Goal: Task Accomplishment & Management: Manage account settings

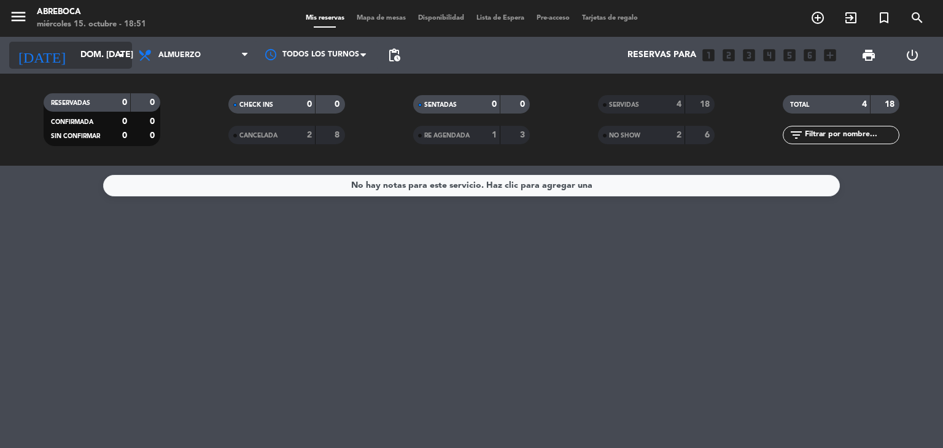
click at [115, 44] on input "dom. [DATE]" at bounding box center [132, 55] width 117 height 22
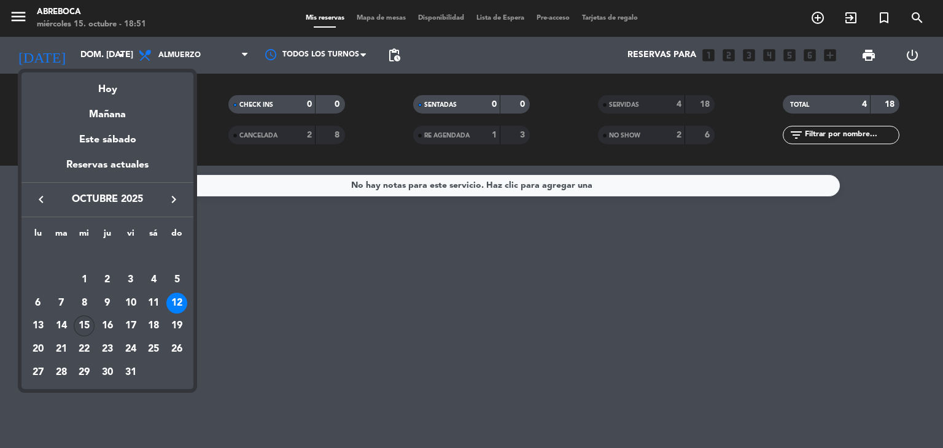
click at [81, 322] on div "15" at bounding box center [84, 326] width 21 height 21
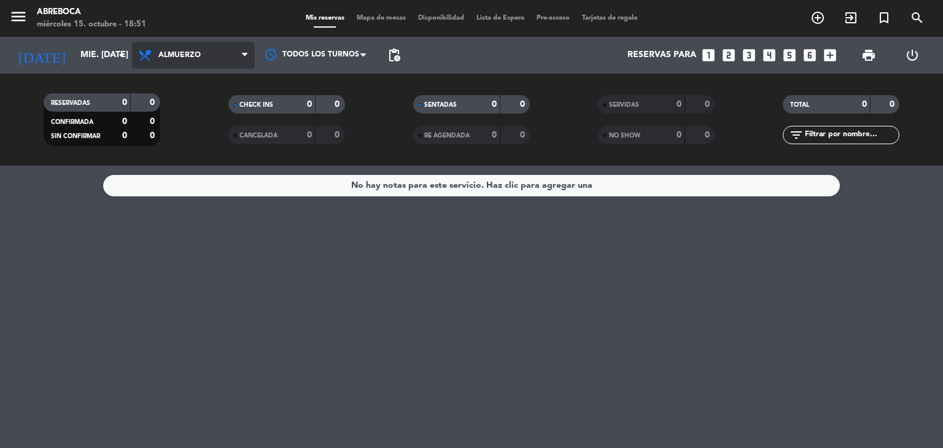
click at [163, 44] on span "Almuerzo" at bounding box center [193, 55] width 123 height 27
click at [162, 145] on div "menu ABREBOCA miércoles 15. octubre - 18:51 Mis reservas Mapa de mesas Disponib…" at bounding box center [471, 83] width 943 height 166
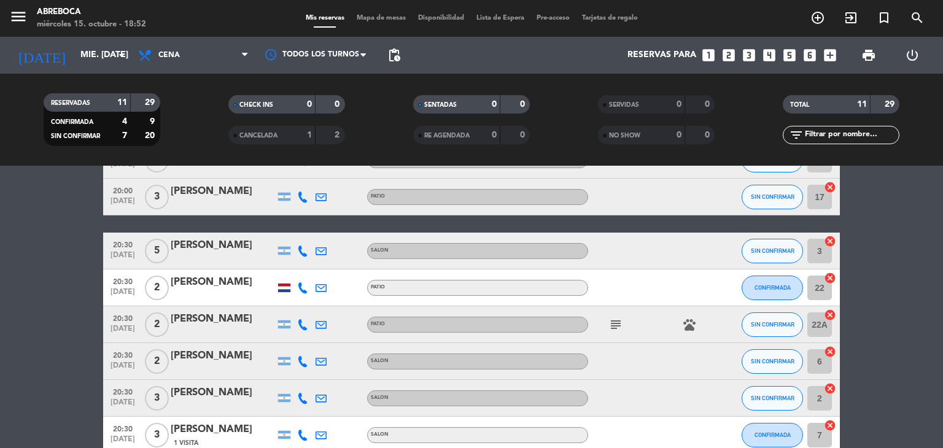
scroll to position [93, 0]
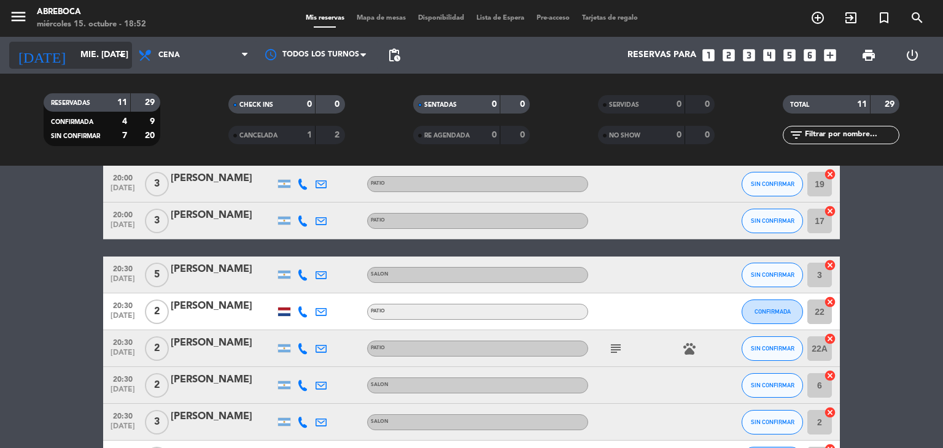
click at [80, 50] on input "mié. [DATE]" at bounding box center [132, 55] width 117 height 22
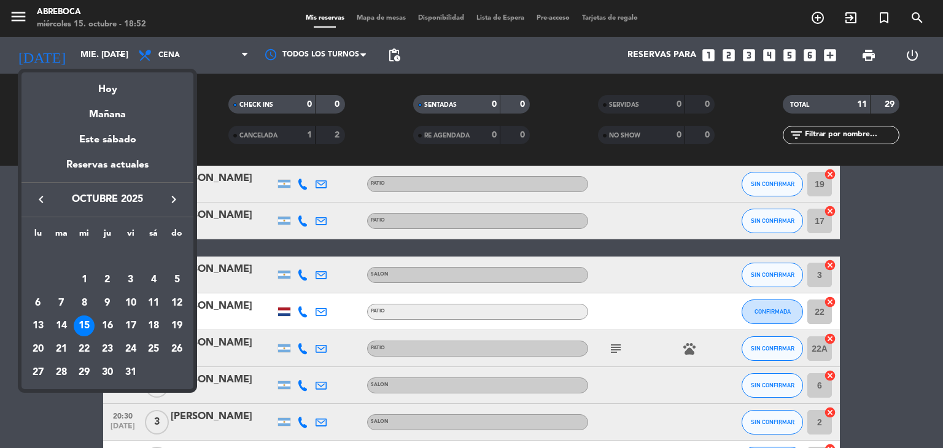
click at [187, 51] on div at bounding box center [471, 224] width 943 height 448
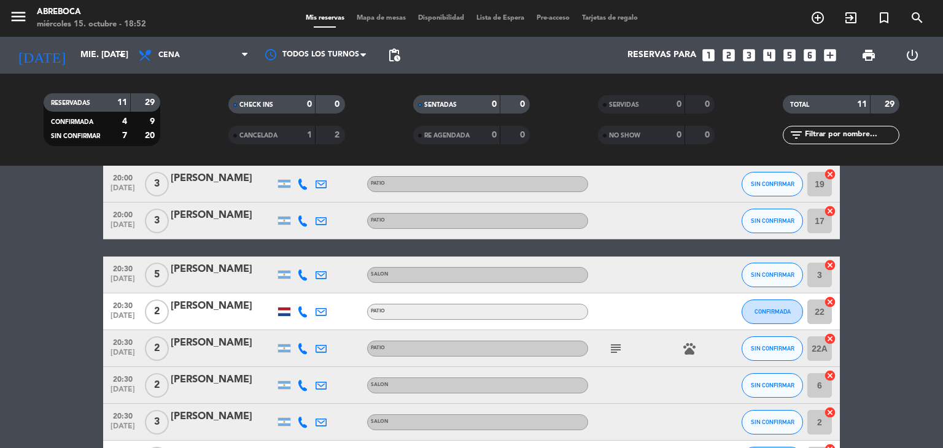
click at [187, 51] on span "Cena" at bounding box center [193, 55] width 123 height 27
click at [176, 109] on div "menu ABREBOCA miércoles 15. octubre - 18:52 Mis reservas Mapa de mesas Disponib…" at bounding box center [471, 83] width 943 height 166
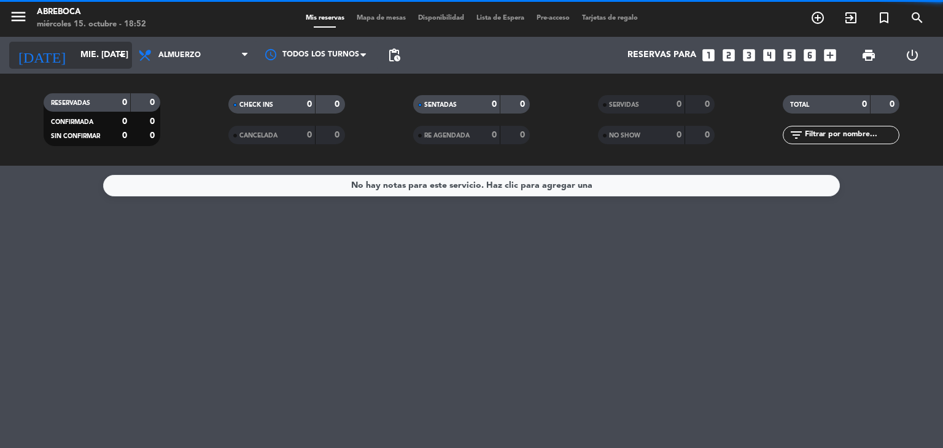
scroll to position [0, 0]
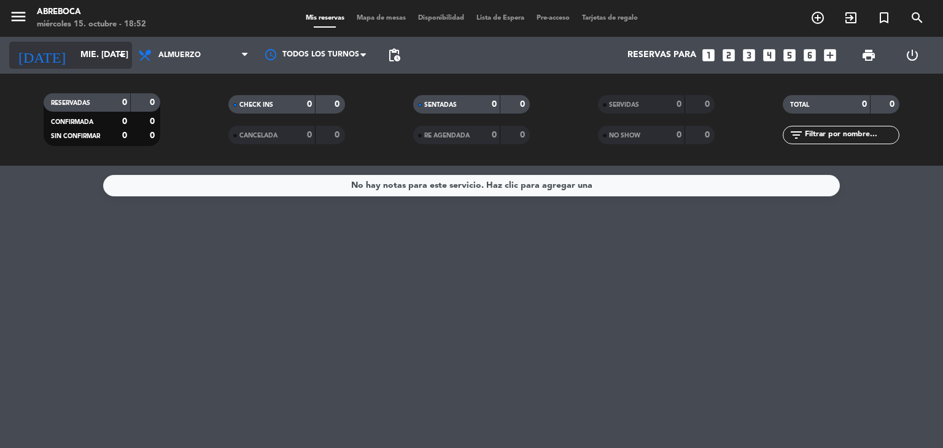
click at [74, 52] on input "mié. [DATE]" at bounding box center [132, 55] width 117 height 22
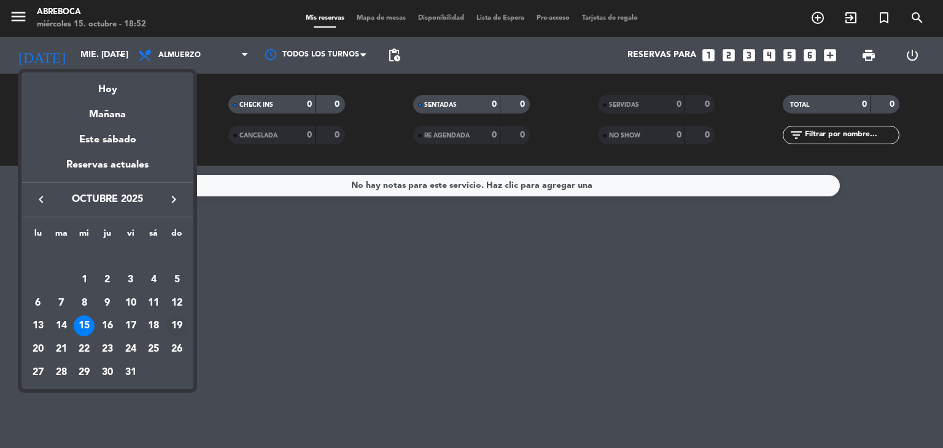
click at [173, 325] on div "19" at bounding box center [176, 326] width 21 height 21
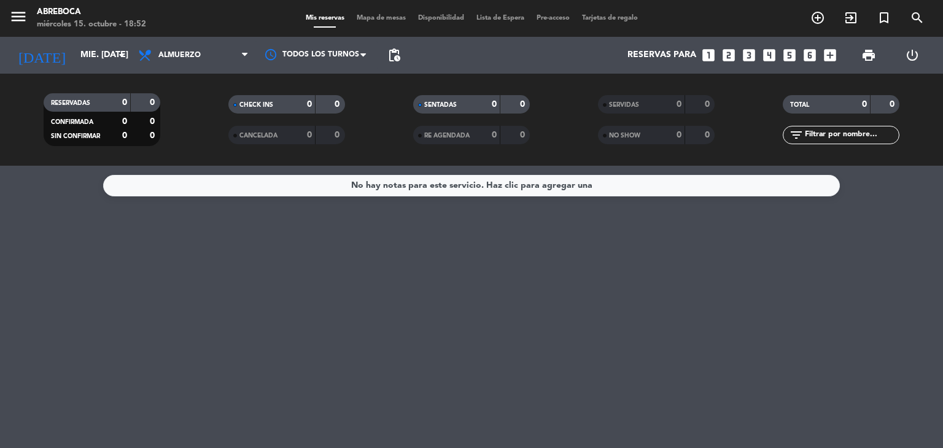
type input "dom. [DATE]"
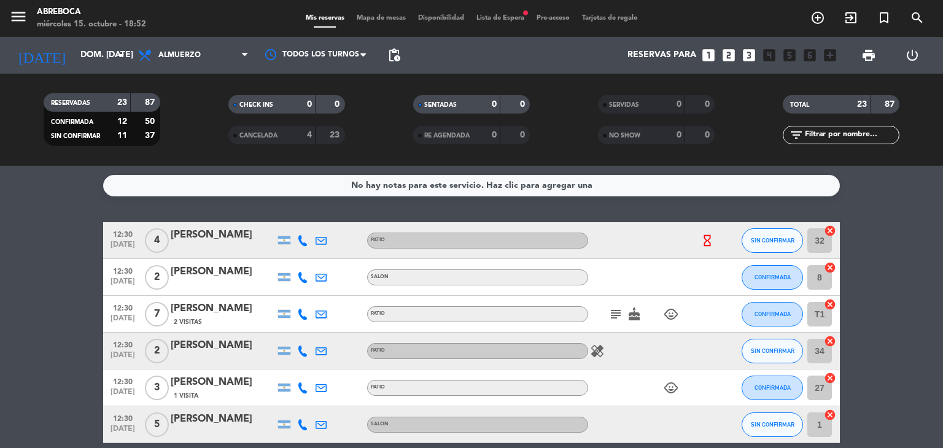
click at [499, 19] on span "Lista de Espera fiber_manual_record" at bounding box center [500, 18] width 60 height 7
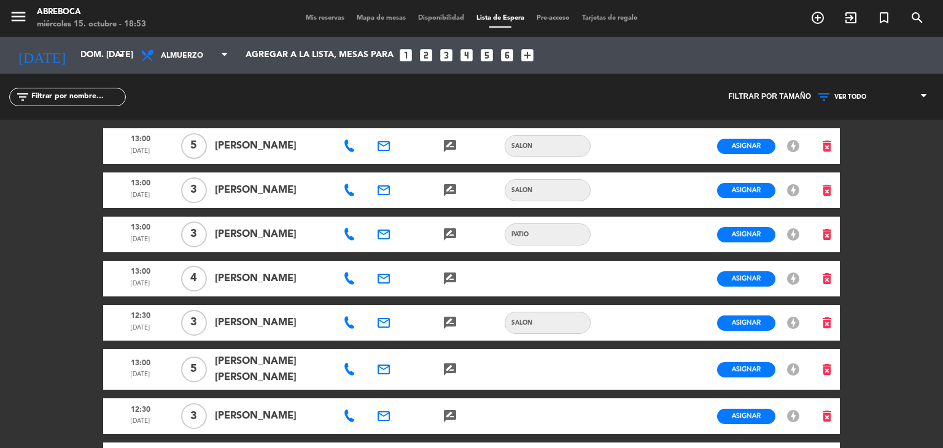
click at [306, 19] on span "Mis reservas" at bounding box center [325, 18] width 51 height 7
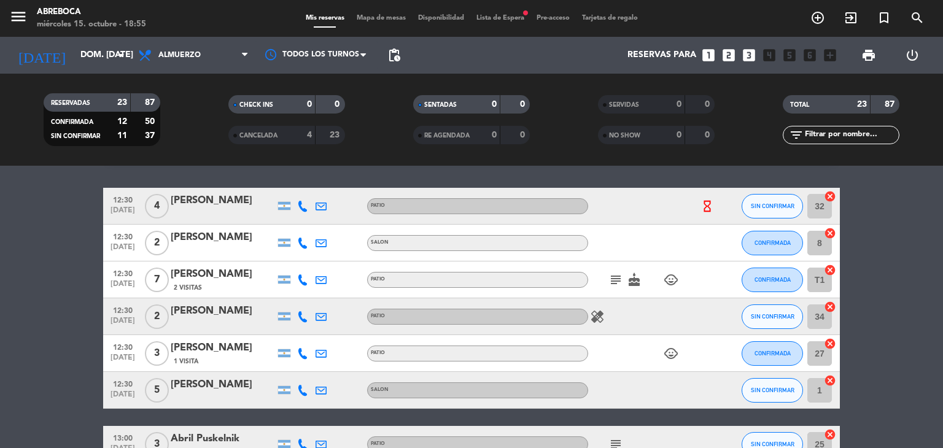
scroll to position [34, 0]
click at [609, 276] on icon "subject" at bounding box center [616, 280] width 15 height 15
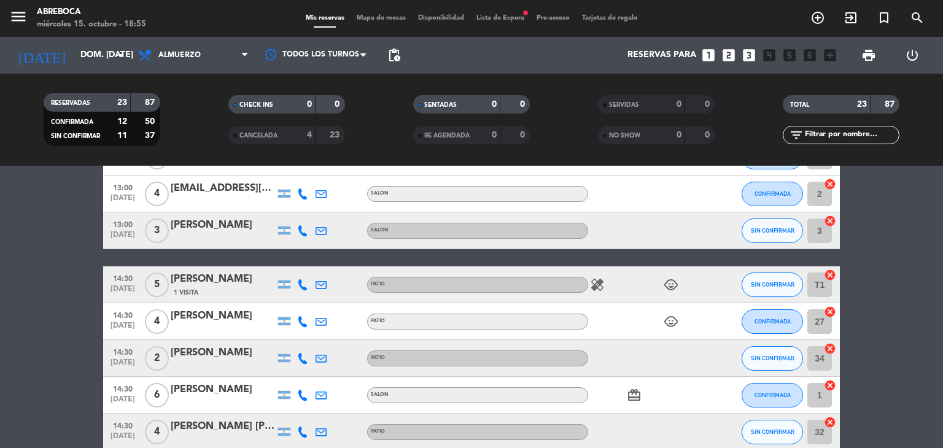
scroll to position [717, 0]
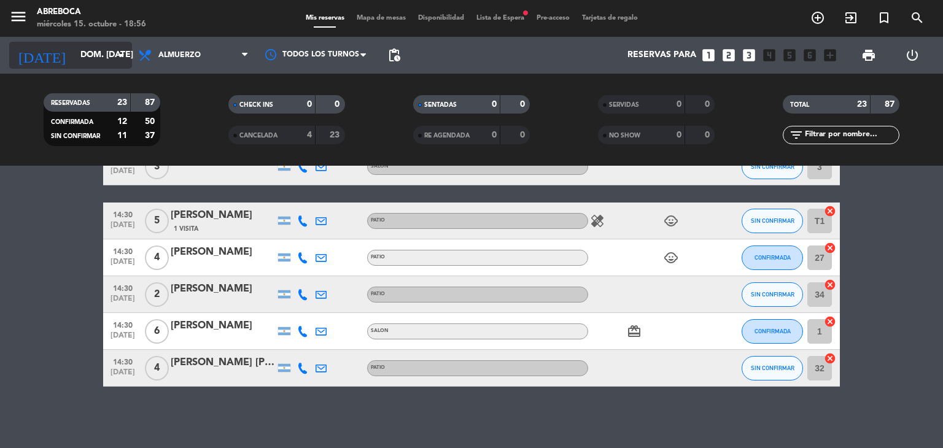
click at [98, 59] on input "dom. [DATE]" at bounding box center [132, 55] width 117 height 22
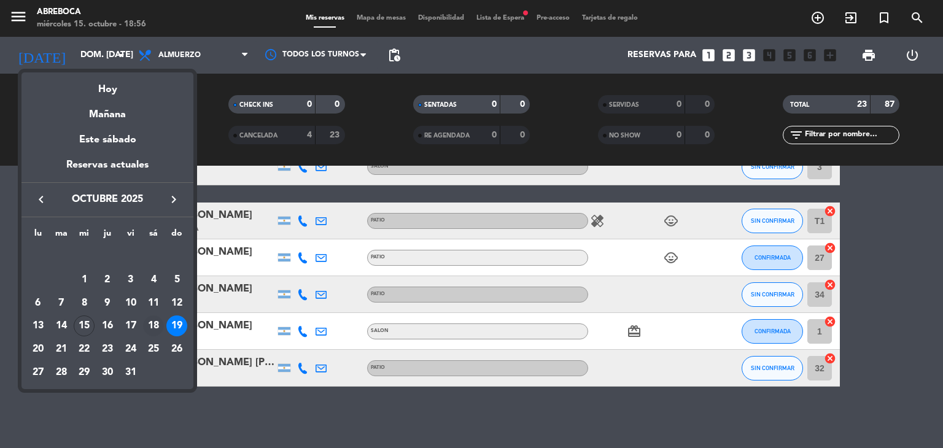
click at [157, 325] on div "18" at bounding box center [153, 326] width 21 height 21
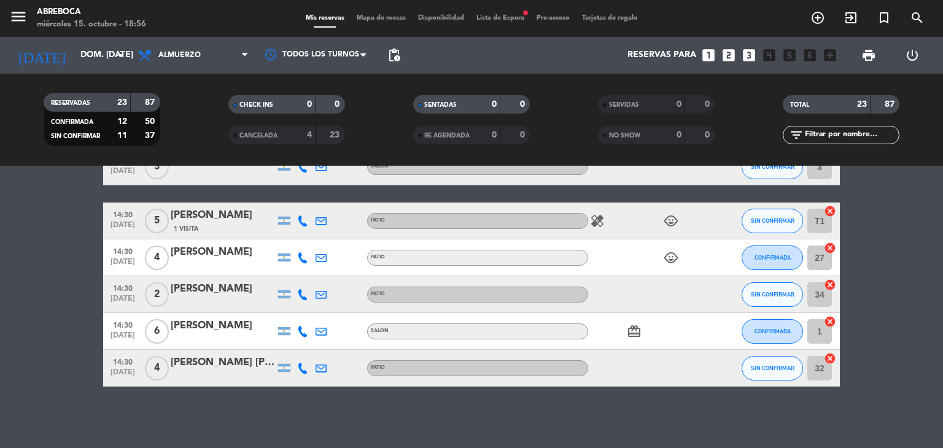
type input "sáb. [DATE]"
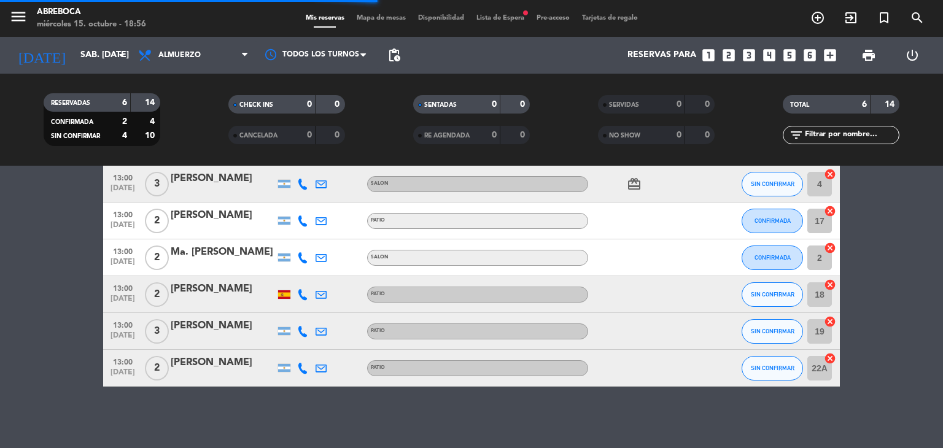
scroll to position [56, 0]
drag, startPoint x: 195, startPoint y: 254, endPoint x: 17, endPoint y: 206, distance: 183.8
click at [17, 206] on bookings-row "13:00 [DATE] 3 [PERSON_NAME] SALON card_giftcard SIN CONFIRMAR 4 cancel 13:00 […" at bounding box center [471, 276] width 943 height 221
click at [201, 255] on div "Ma. [PERSON_NAME]" at bounding box center [223, 252] width 104 height 16
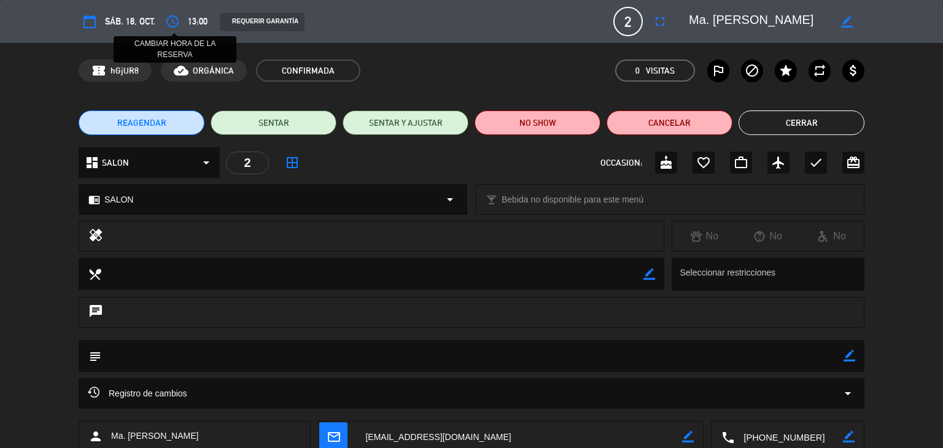
click at [173, 20] on icon "access_time" at bounding box center [172, 21] width 15 height 15
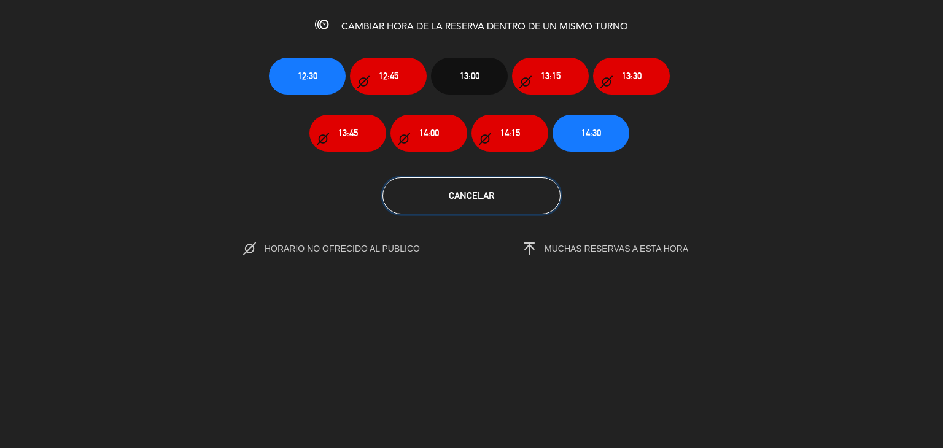
click at [455, 192] on span "Cancelar" at bounding box center [471, 195] width 45 height 10
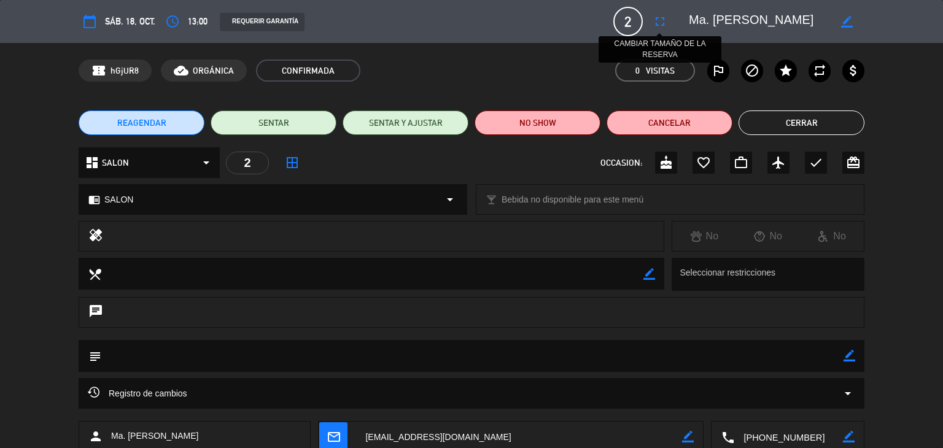
click at [661, 23] on icon "fullscreen" at bounding box center [660, 21] width 15 height 15
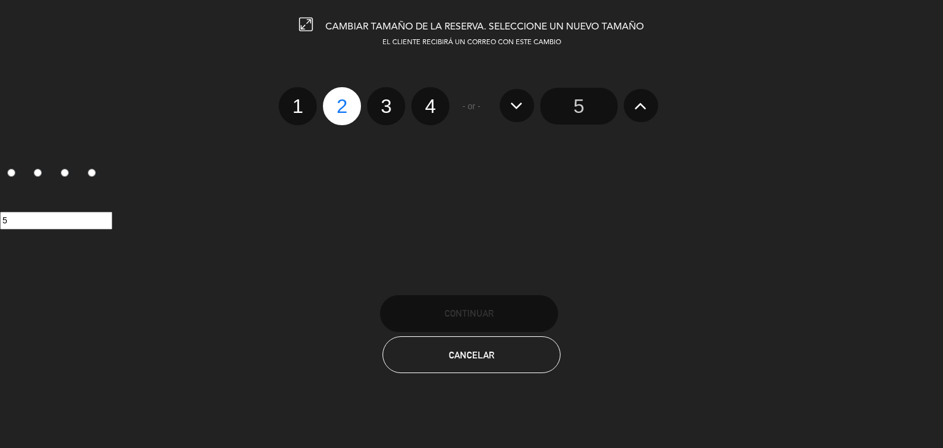
click at [391, 113] on label "3" at bounding box center [386, 106] width 38 height 38
click at [389, 99] on input "3" at bounding box center [385, 95] width 8 height 8
radio input "true"
radio input "false"
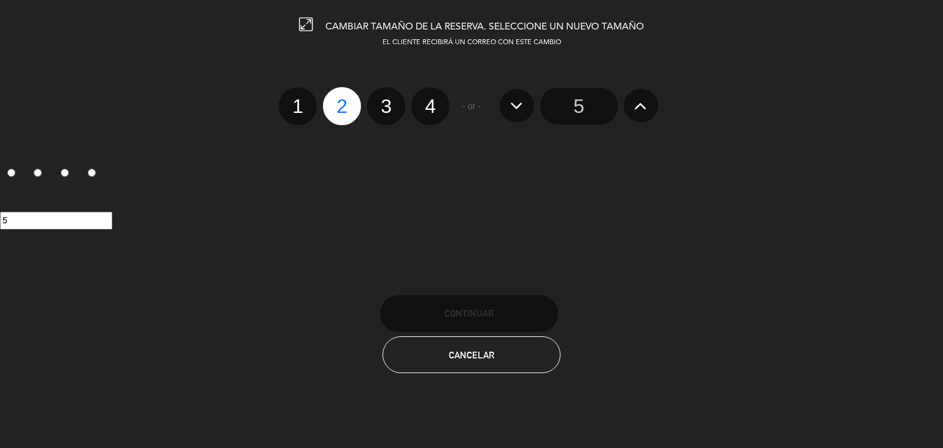
radio input "false"
radio input "true"
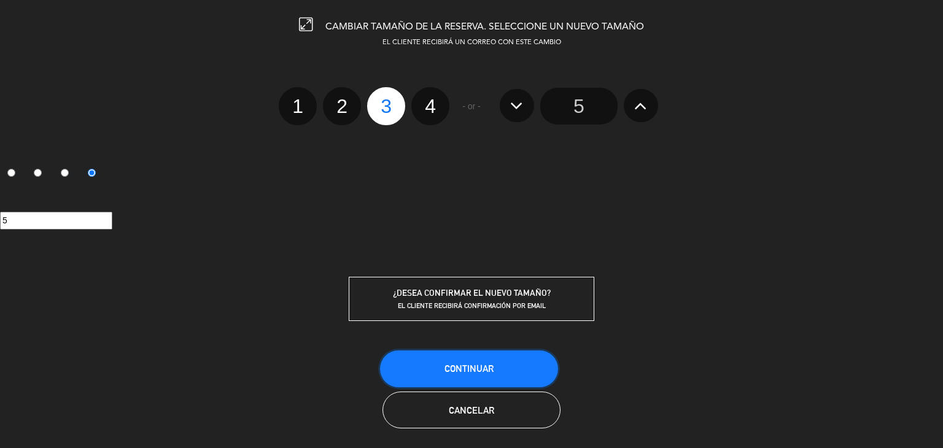
click at [443, 363] on button "Continuar" at bounding box center [469, 369] width 178 height 37
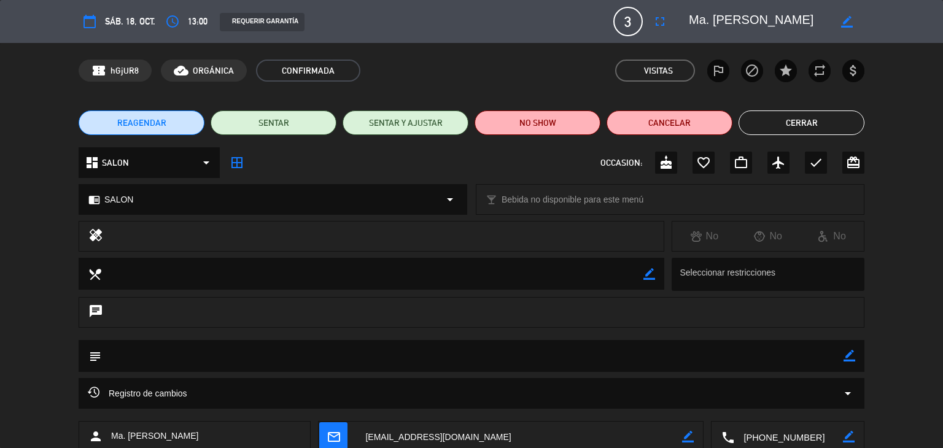
click at [801, 121] on button "Cerrar" at bounding box center [802, 123] width 126 height 25
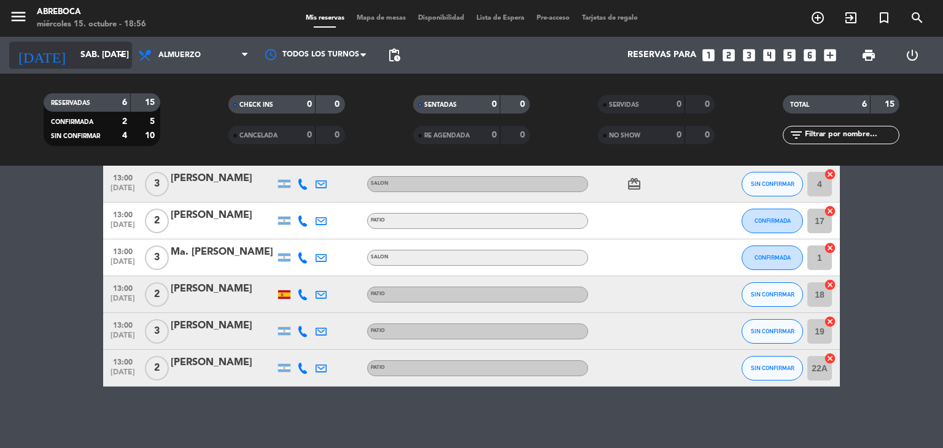
click at [108, 55] on input "sáb. [DATE]" at bounding box center [132, 55] width 117 height 22
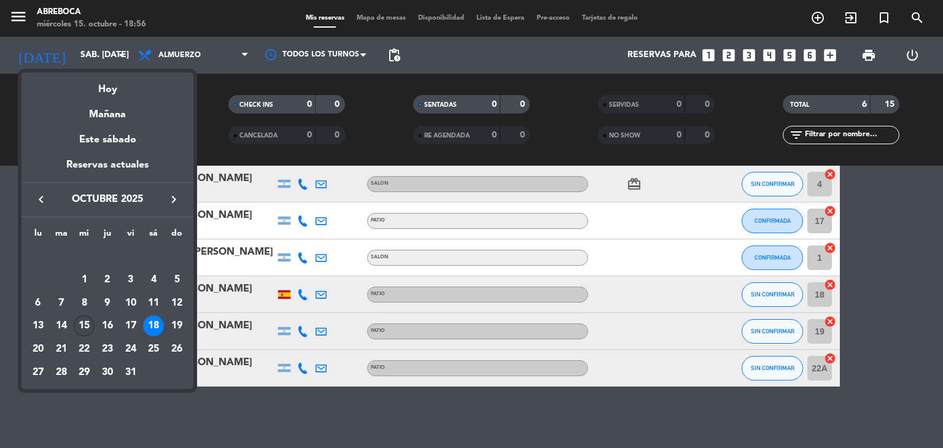
click at [78, 327] on div "15" at bounding box center [84, 326] width 21 height 21
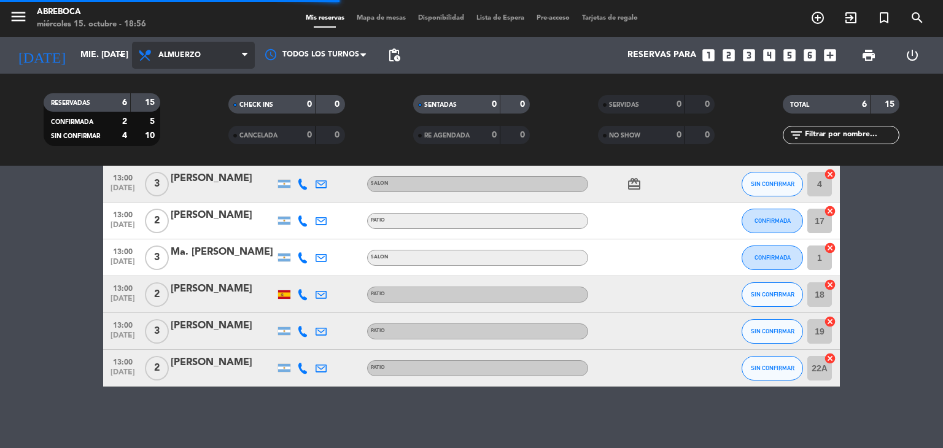
scroll to position [0, 0]
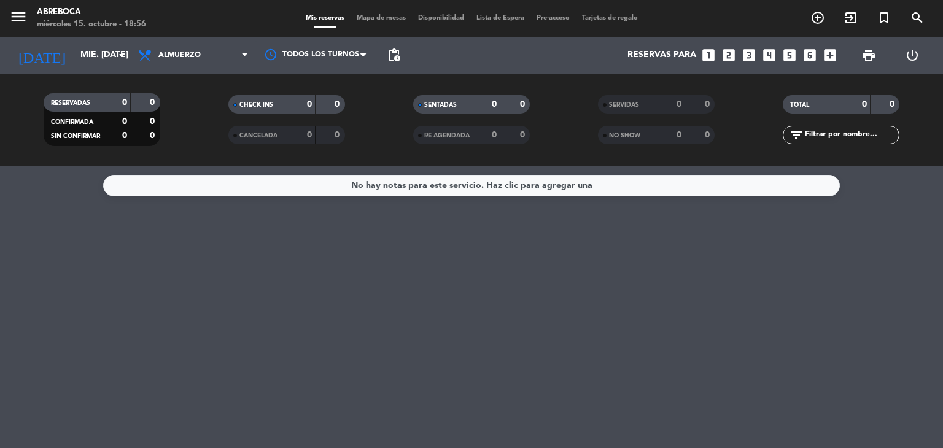
click at [205, 47] on span "Almuerzo" at bounding box center [193, 55] width 123 height 27
click at [184, 137] on div "menu ABREBOCA miércoles 15. octubre - 18:56 Mis reservas Mapa de mesas Disponib…" at bounding box center [471, 83] width 943 height 166
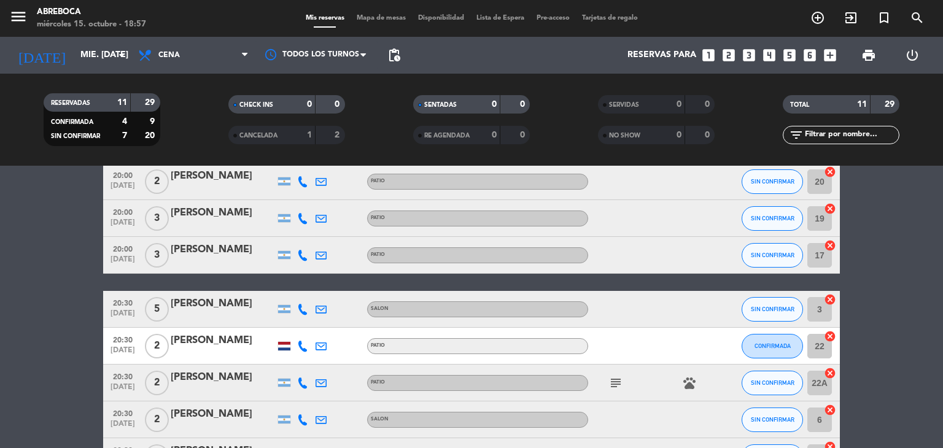
scroll to position [59, 0]
click at [86, 52] on input "mié. [DATE]" at bounding box center [132, 55] width 117 height 22
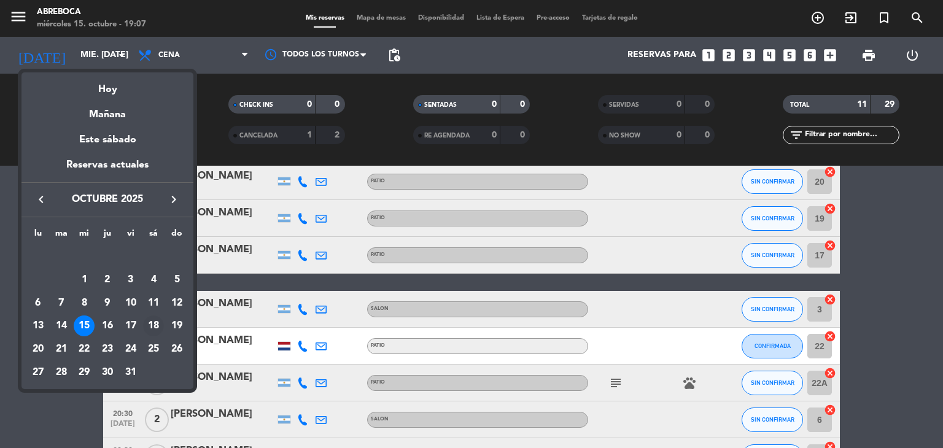
click at [160, 325] on div "18" at bounding box center [153, 326] width 21 height 21
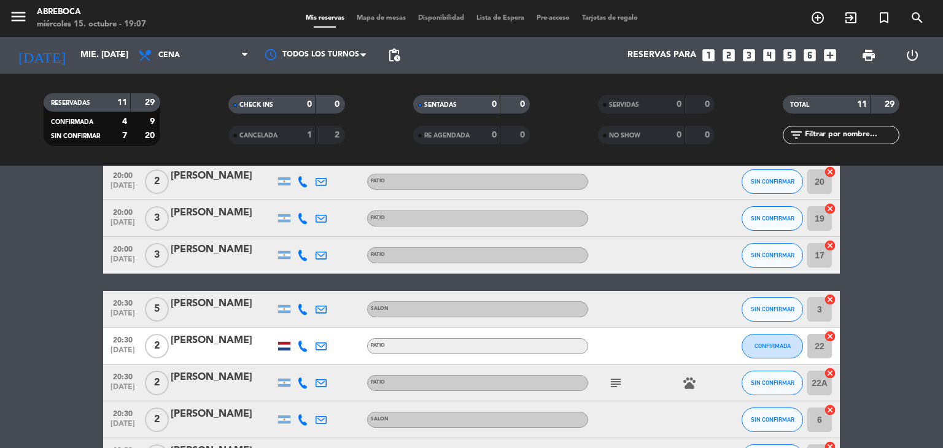
type input "sáb. [DATE]"
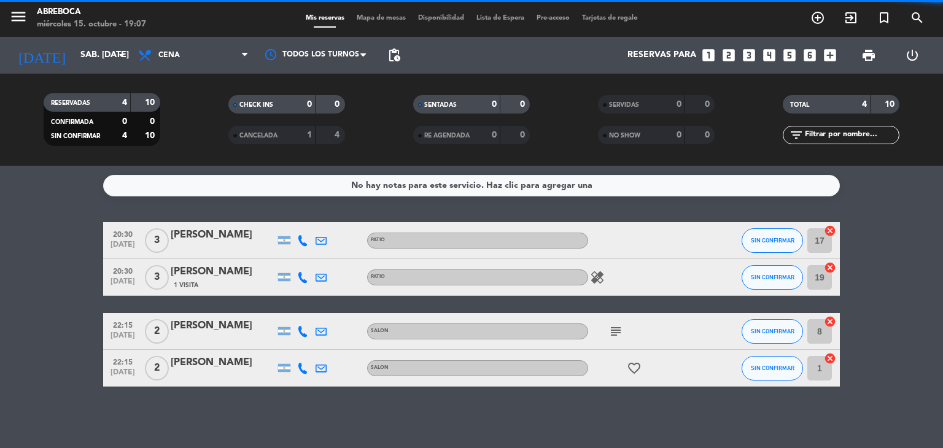
scroll to position [0, 0]
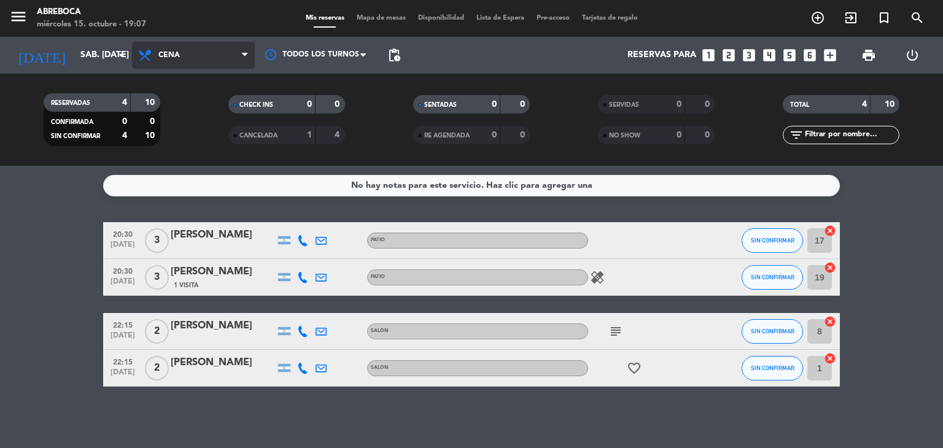
click at [208, 53] on span "Cena" at bounding box center [193, 55] width 123 height 27
click at [194, 107] on div "menu ABREBOCA miércoles 15. octubre - 19:07 Mis reservas Mapa de mesas Disponib…" at bounding box center [471, 83] width 943 height 166
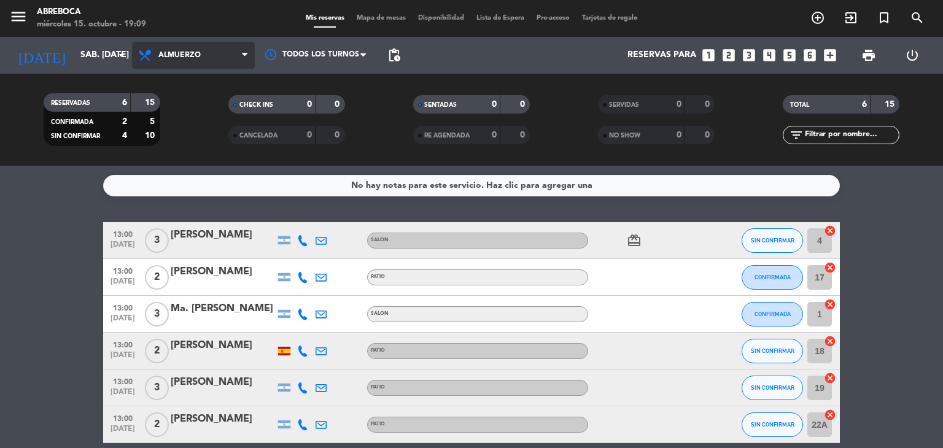
click at [184, 45] on span "Almuerzo" at bounding box center [193, 55] width 123 height 27
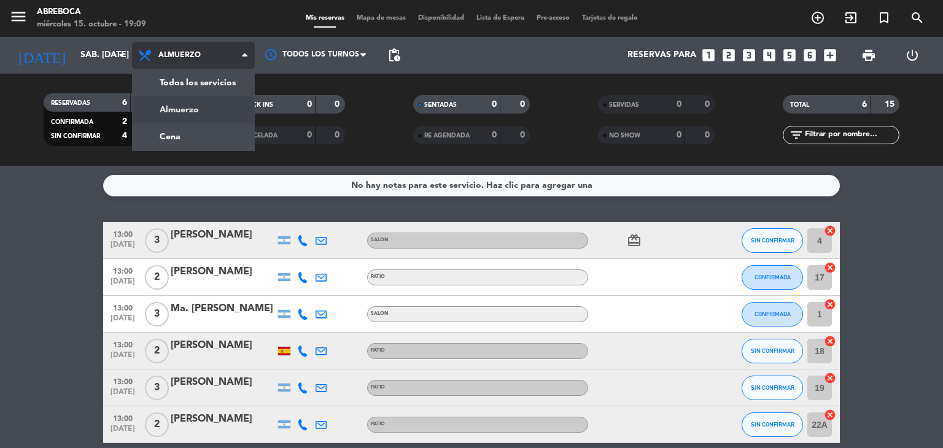
click at [184, 45] on span "Almuerzo" at bounding box center [193, 55] width 123 height 27
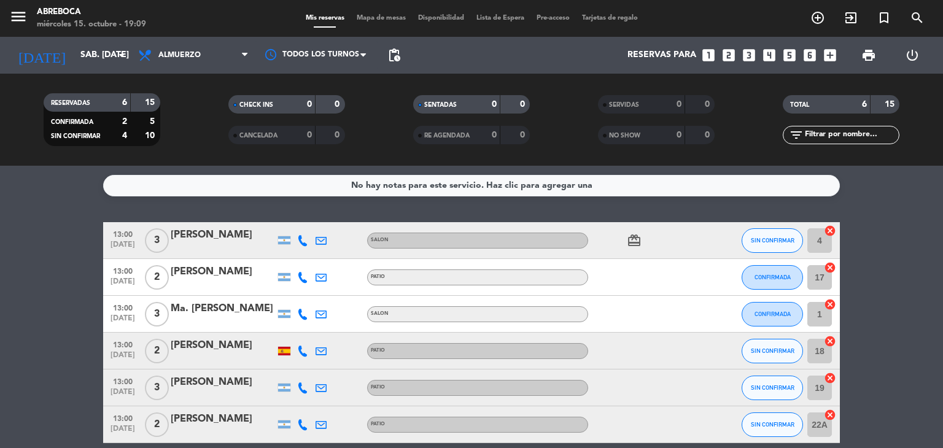
click at [728, 50] on icon "looks_two" at bounding box center [729, 55] width 16 height 16
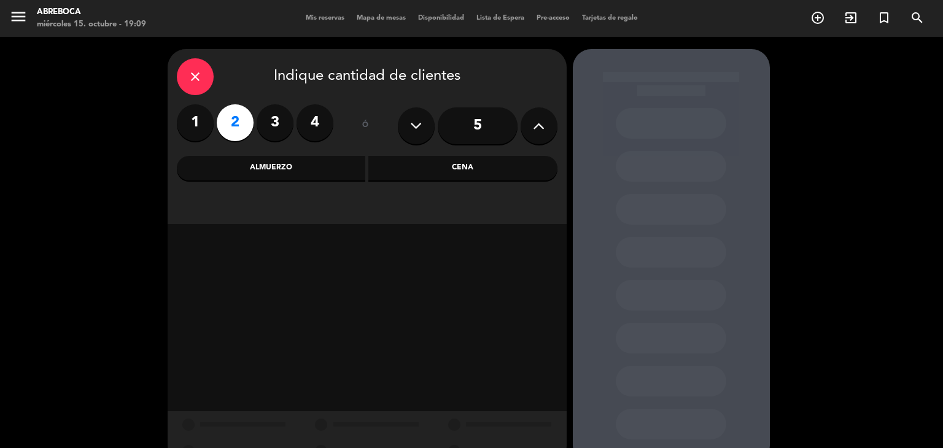
click at [305, 171] on div "Almuerzo" at bounding box center [271, 168] width 189 height 25
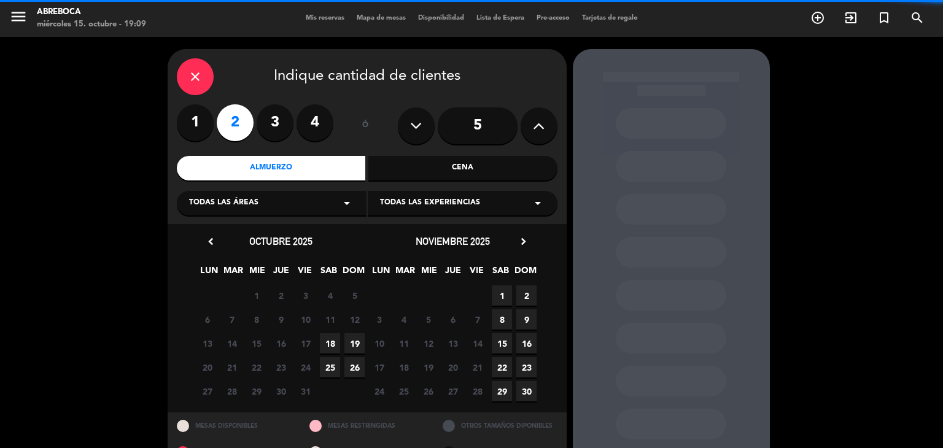
click at [396, 203] on span "Todas las experiencias" at bounding box center [430, 203] width 100 height 12
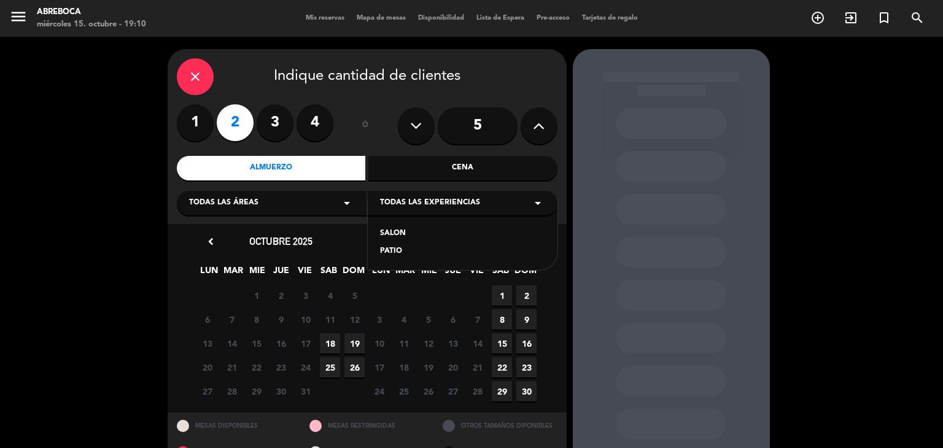
click at [400, 255] on div "PATIO" at bounding box center [462, 252] width 165 height 12
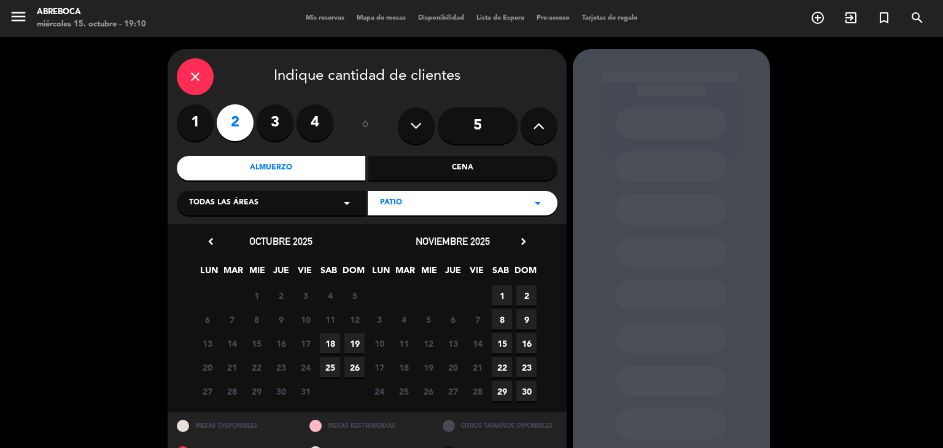
click at [329, 343] on span "18" at bounding box center [330, 343] width 20 height 20
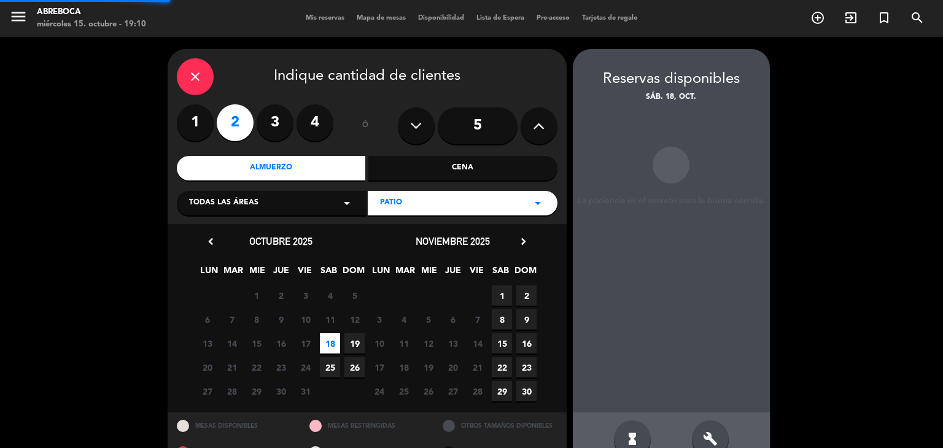
scroll to position [29, 0]
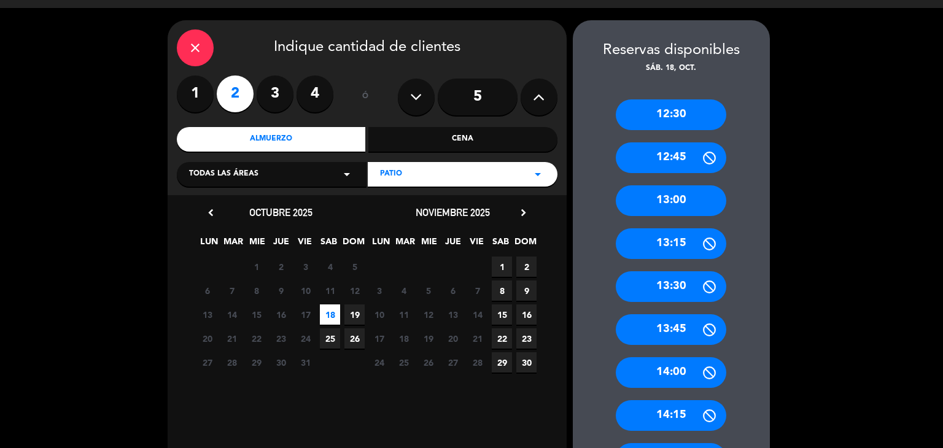
click at [696, 110] on div "12:30" at bounding box center [671, 114] width 111 height 31
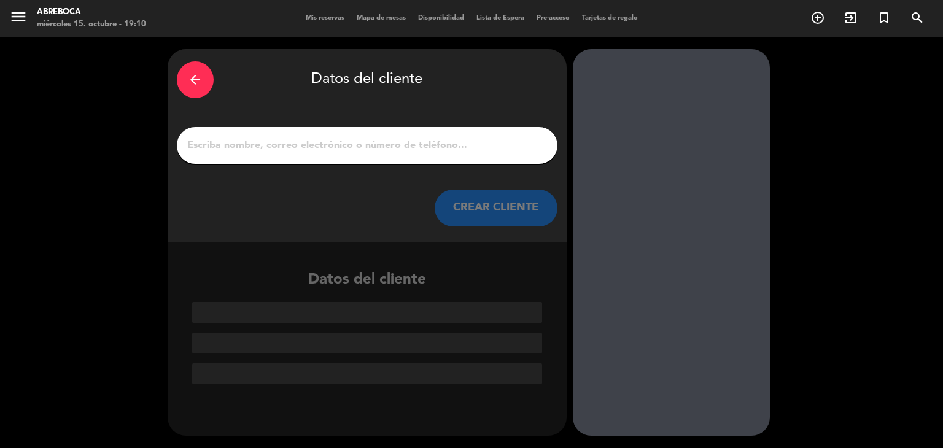
scroll to position [0, 0]
click at [454, 152] on input "1" at bounding box center [367, 145] width 362 height 17
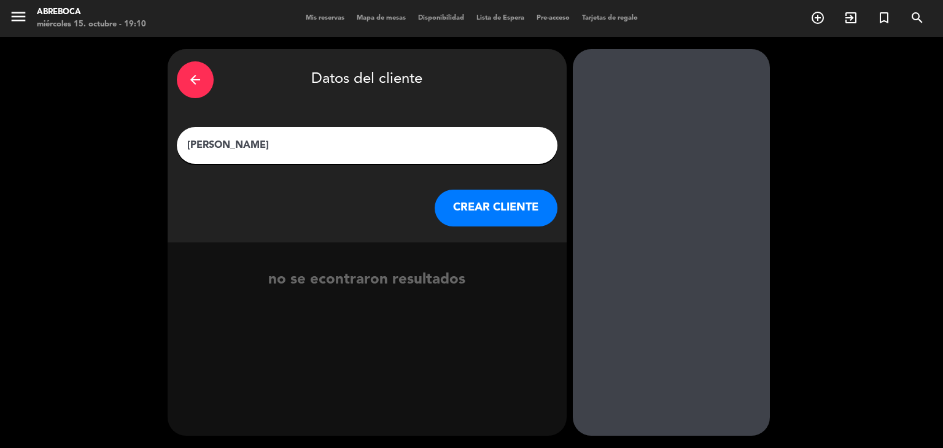
type input "[PERSON_NAME]"
click at [511, 225] on button "CREAR CLIENTE" at bounding box center [496, 208] width 123 height 37
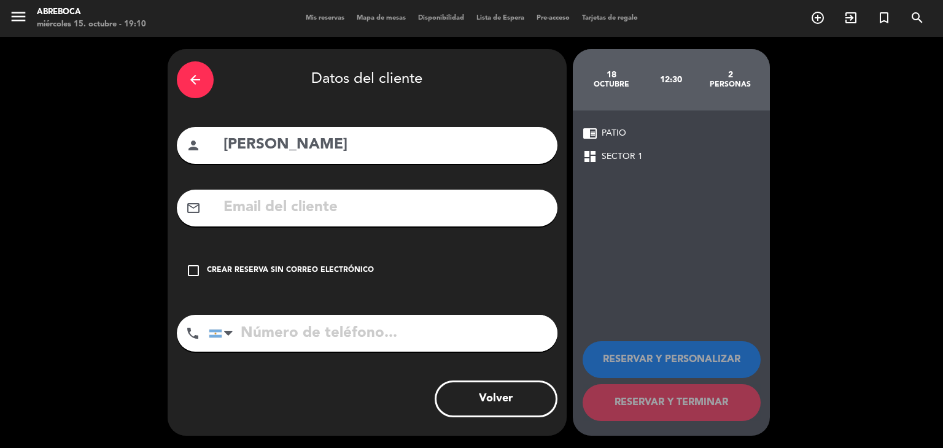
click at [236, 268] on div "Crear reserva sin correo electrónico" at bounding box center [290, 271] width 167 height 12
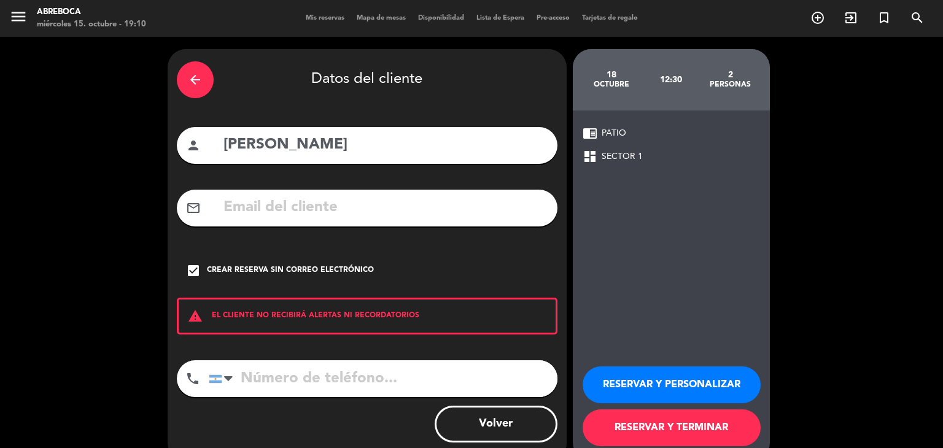
click at [296, 394] on input "tel" at bounding box center [383, 378] width 349 height 37
type input "1150250920"
click at [631, 392] on button "RESERVAR Y PERSONALIZAR" at bounding box center [672, 385] width 178 height 37
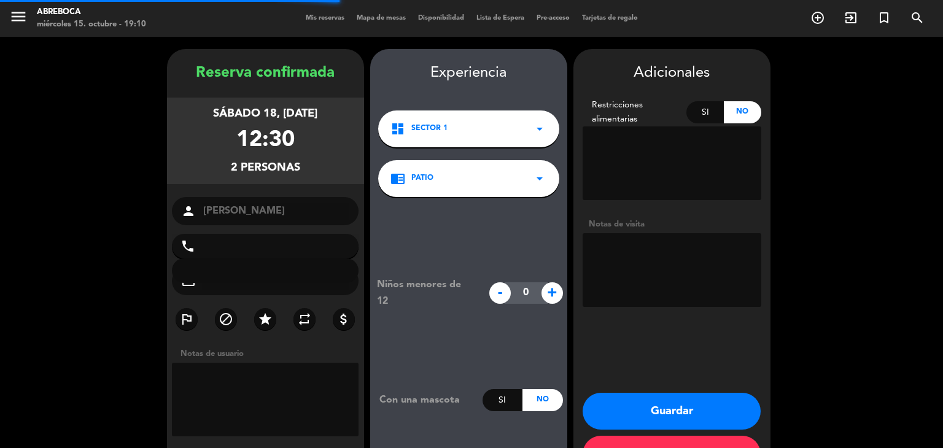
type input "[PHONE_NUMBER]"
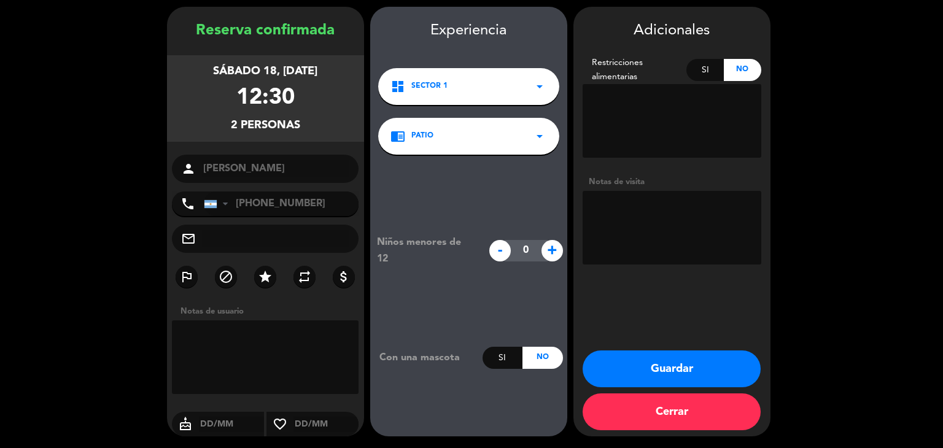
click at [655, 209] on textarea at bounding box center [672, 228] width 179 height 74
type textarea "Vecina"
click at [678, 374] on button "Guardar" at bounding box center [672, 369] width 178 height 37
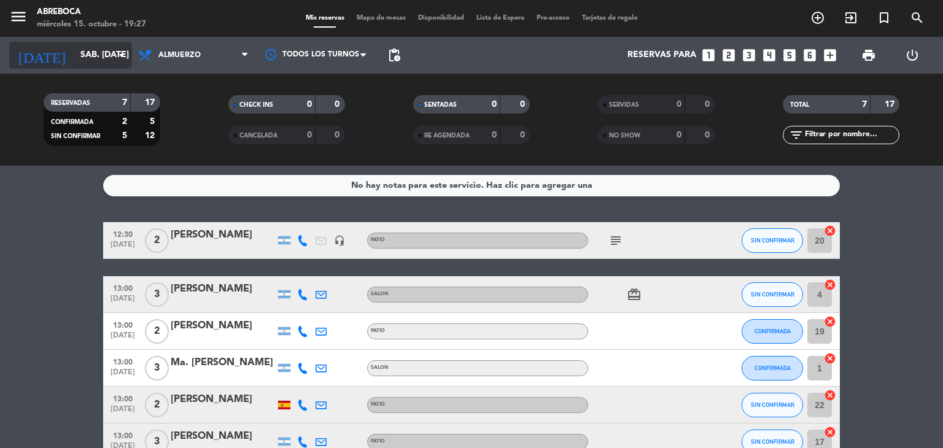
click at [106, 51] on input "sáb. [DATE]" at bounding box center [132, 55] width 117 height 22
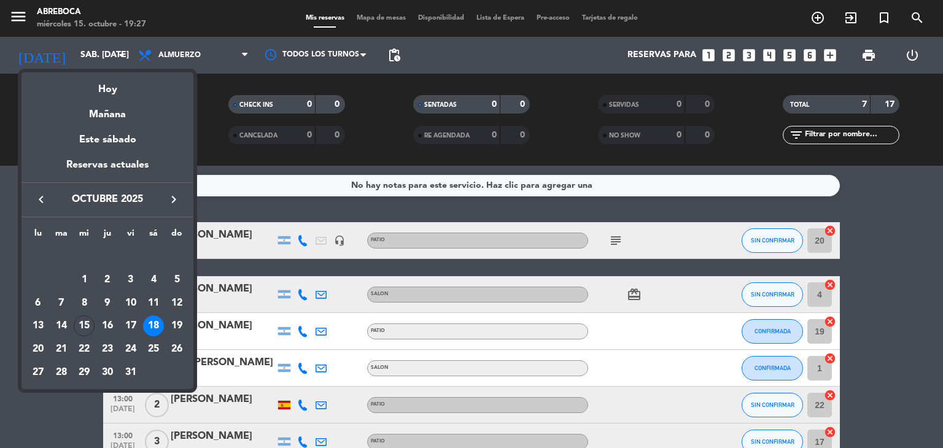
click at [253, 6] on div at bounding box center [471, 224] width 943 height 448
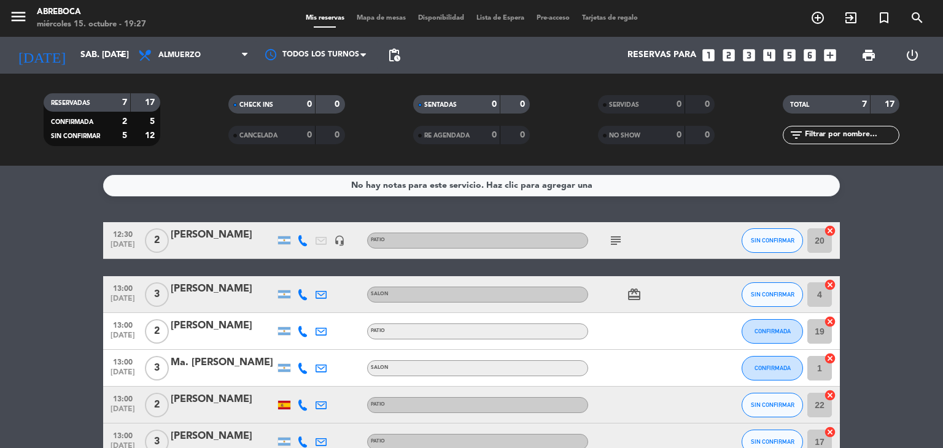
click at [728, 54] on icon "looks_two" at bounding box center [729, 55] width 16 height 16
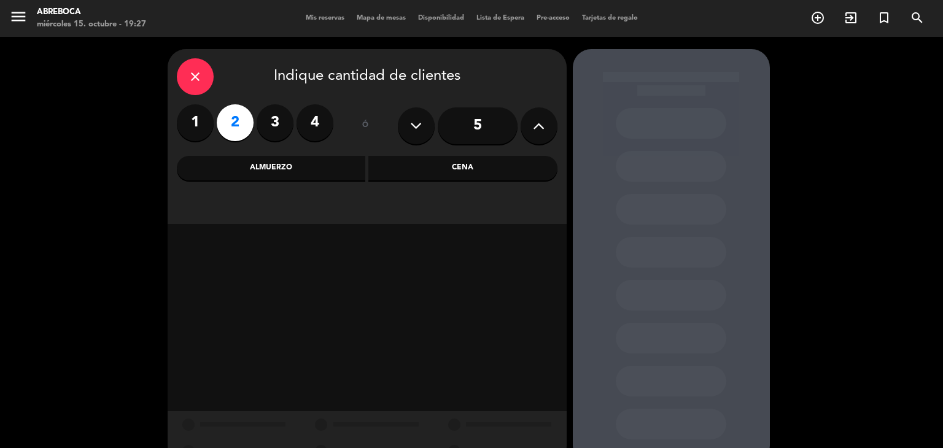
click at [399, 174] on div "Cena" at bounding box center [462, 168] width 189 height 25
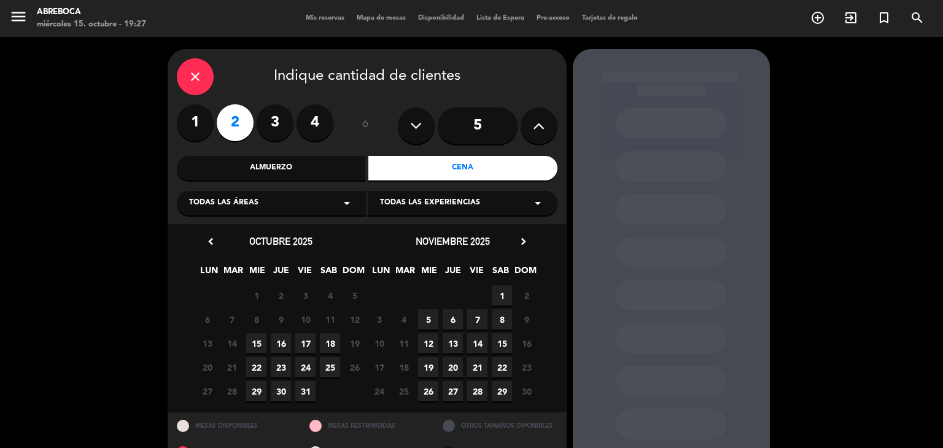
click at [325, 213] on div "Todas las áreas arrow_drop_down" at bounding box center [272, 203] width 190 height 25
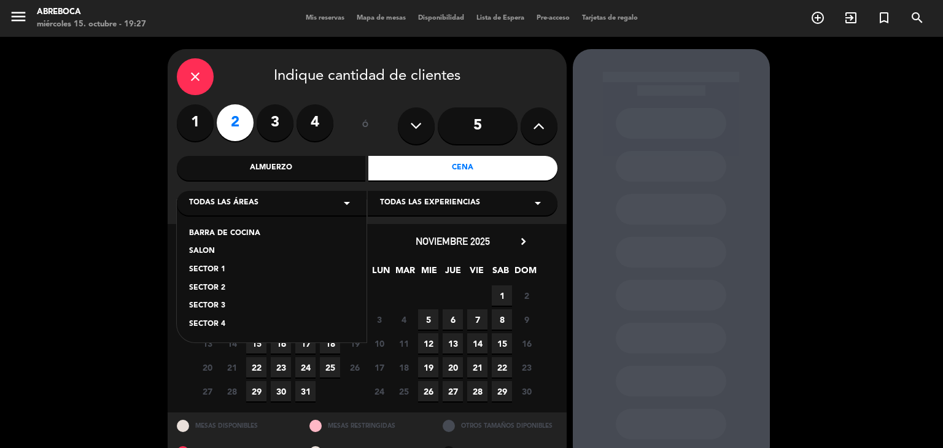
click at [407, 197] on span "Todas las experiencias" at bounding box center [430, 203] width 100 height 12
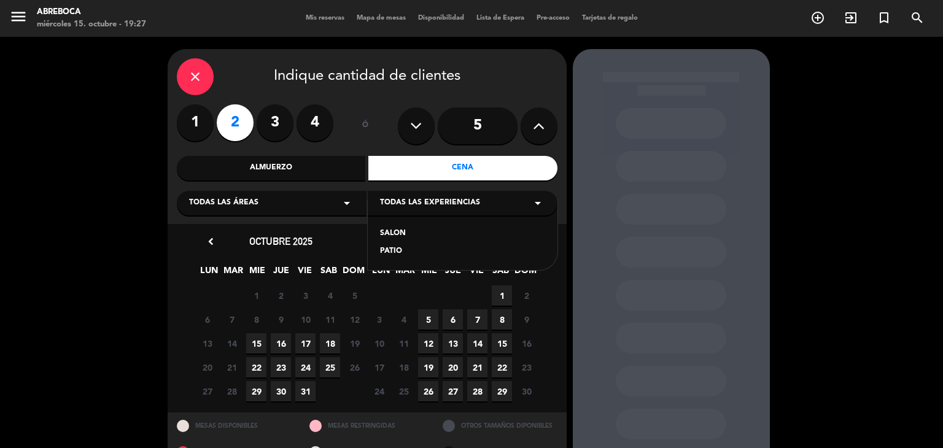
click at [402, 254] on div "PATIO" at bounding box center [462, 252] width 165 height 12
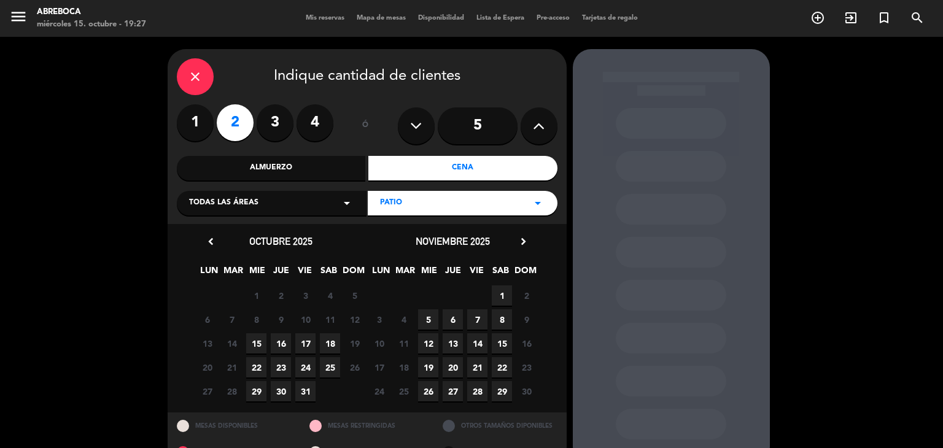
click at [306, 343] on span "17" at bounding box center [305, 343] width 20 height 20
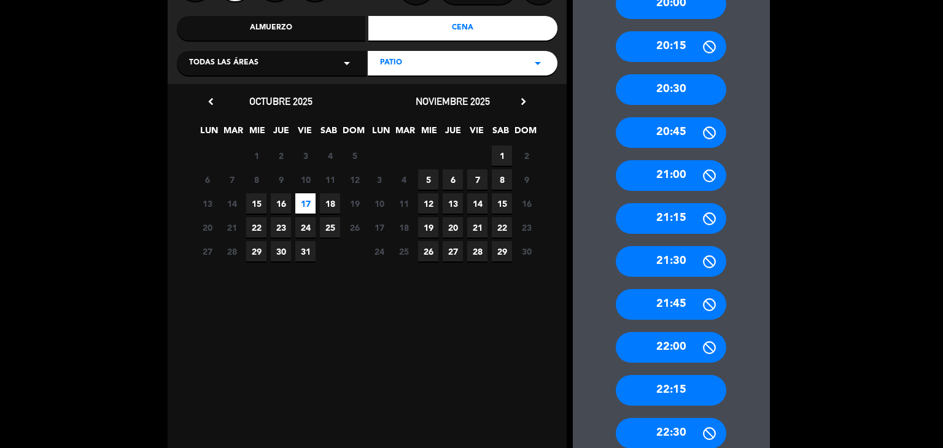
scroll to position [33, 0]
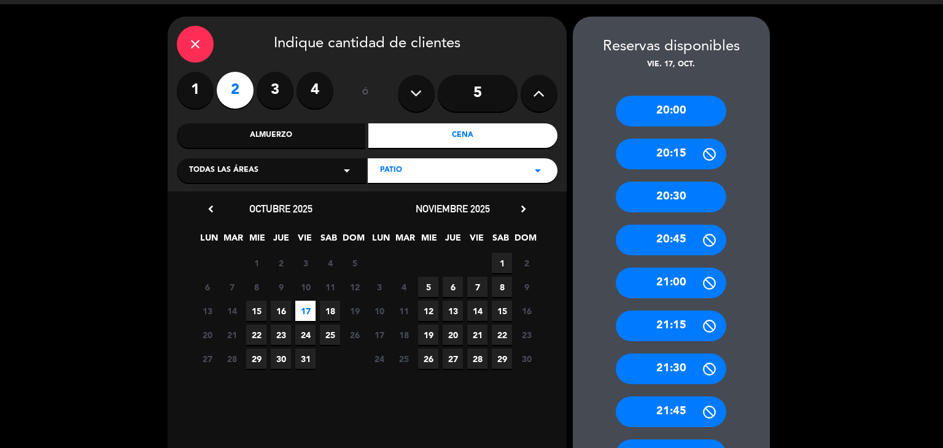
click at [672, 208] on div "20:30" at bounding box center [671, 197] width 111 height 31
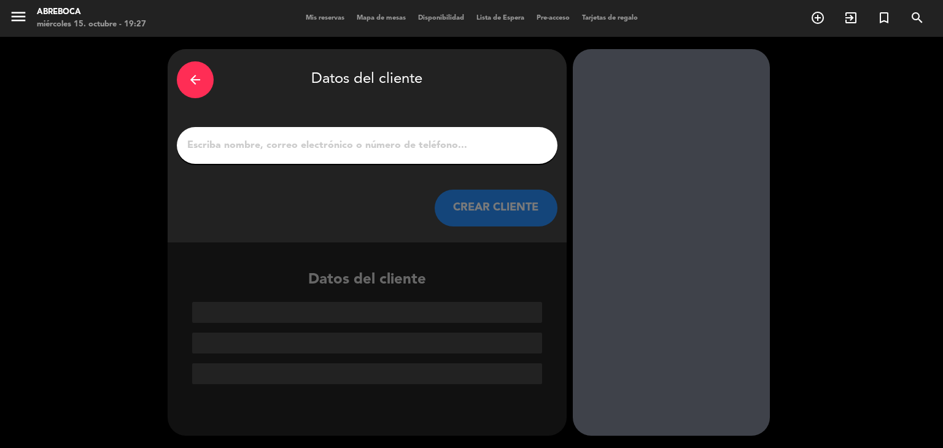
scroll to position [0, 0]
click at [402, 152] on input "1" at bounding box center [367, 145] width 362 height 17
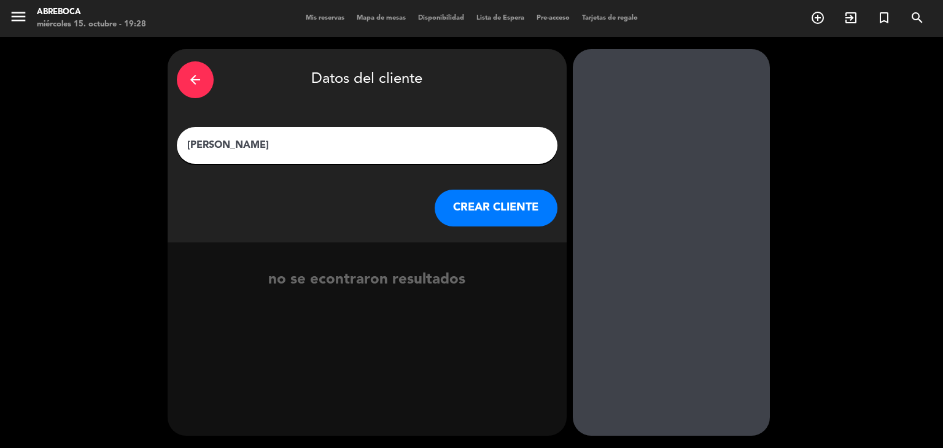
type input "[PERSON_NAME]"
click at [472, 212] on button "CREAR CLIENTE" at bounding box center [496, 208] width 123 height 37
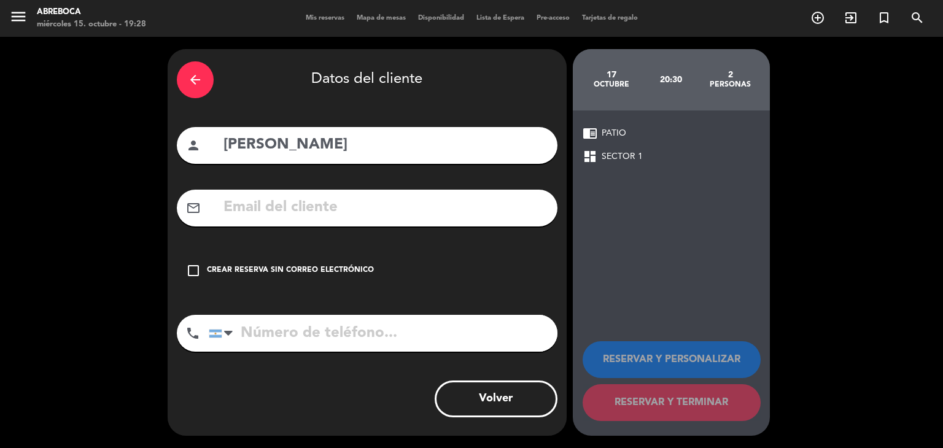
click at [319, 198] on input "text" at bounding box center [385, 207] width 326 height 25
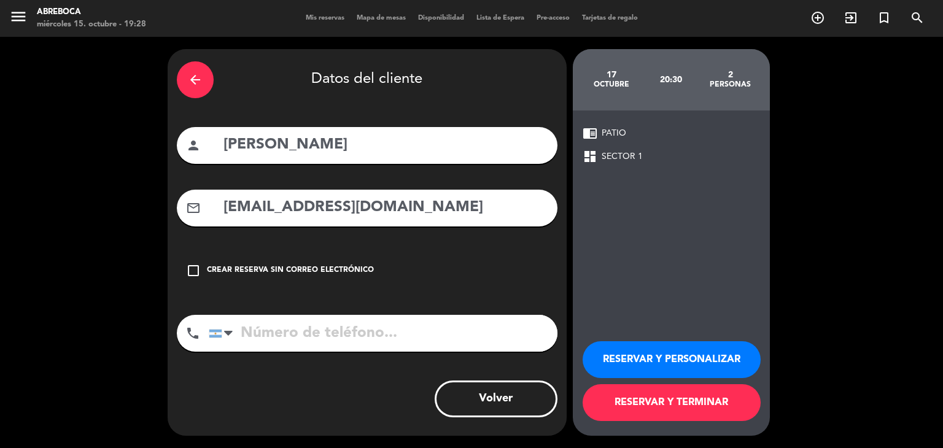
type input "[EMAIL_ADDRESS][DOMAIN_NAME]"
click at [220, 327] on div at bounding box center [223, 334] width 28 height 36
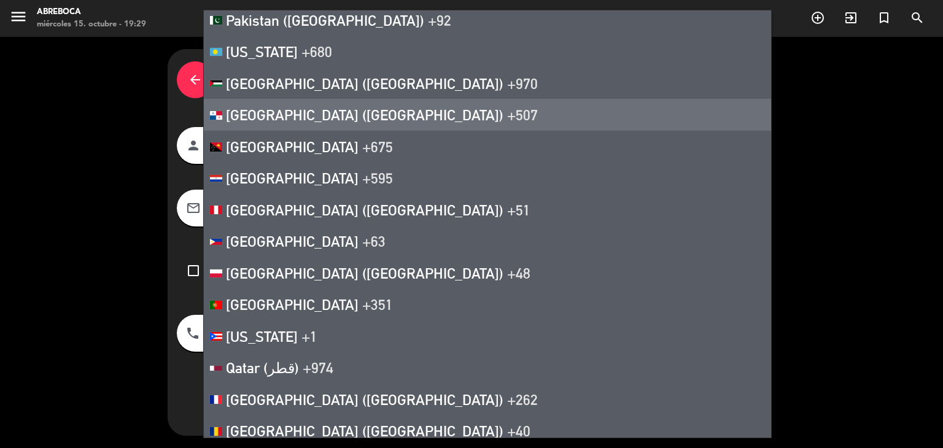
scroll to position [5293, 0]
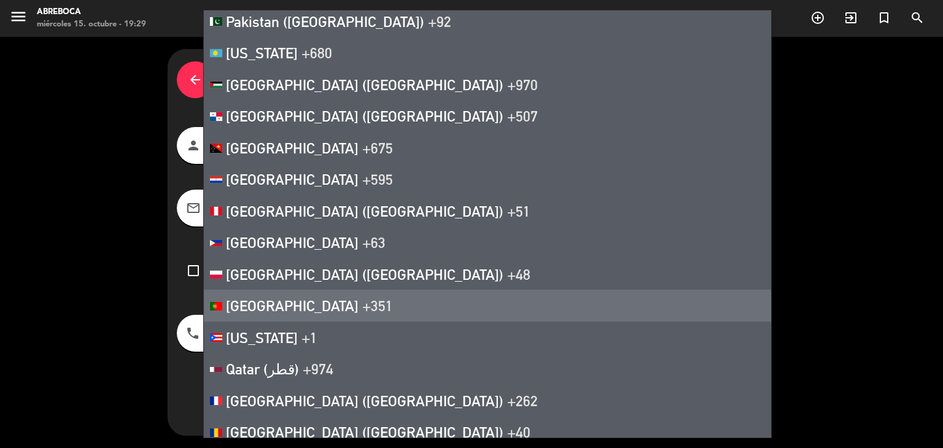
click at [250, 297] on span "[GEOGRAPHIC_DATA]" at bounding box center [292, 305] width 133 height 17
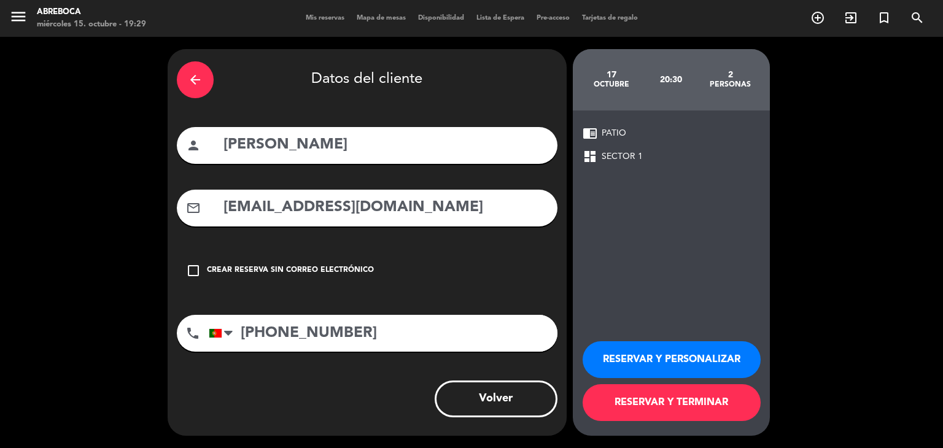
type input "[PHONE_NUMBER]"
click at [661, 354] on button "RESERVAR Y PERSONALIZAR" at bounding box center [672, 359] width 178 height 37
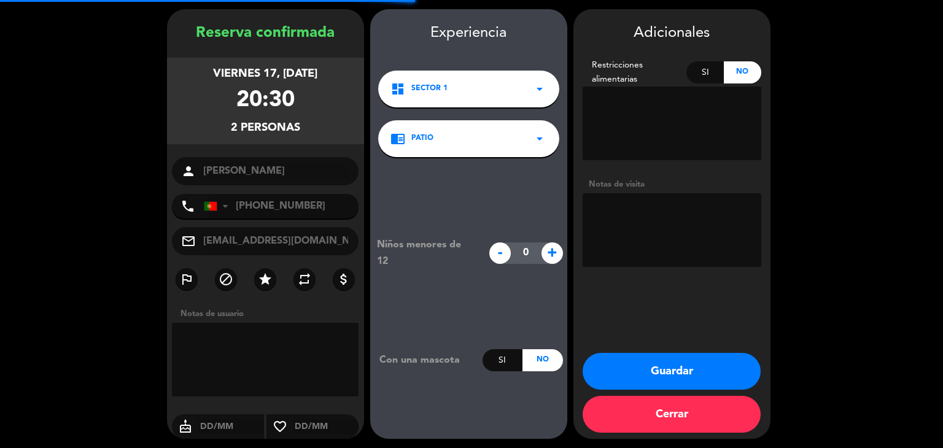
scroll to position [42, 0]
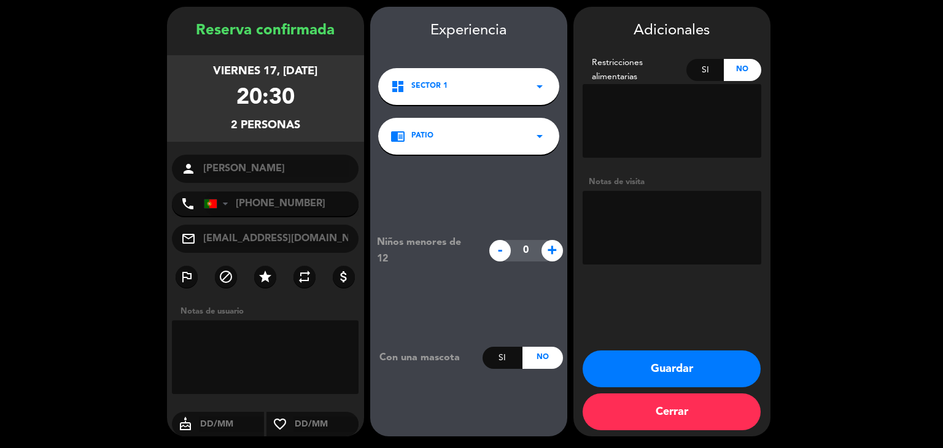
click at [207, 430] on input "text" at bounding box center [232, 424] width 66 height 15
click at [648, 244] on textarea at bounding box center [672, 228] width 179 height 74
type textarea "Cumple M20"
click at [688, 371] on button "Guardar" at bounding box center [672, 369] width 178 height 37
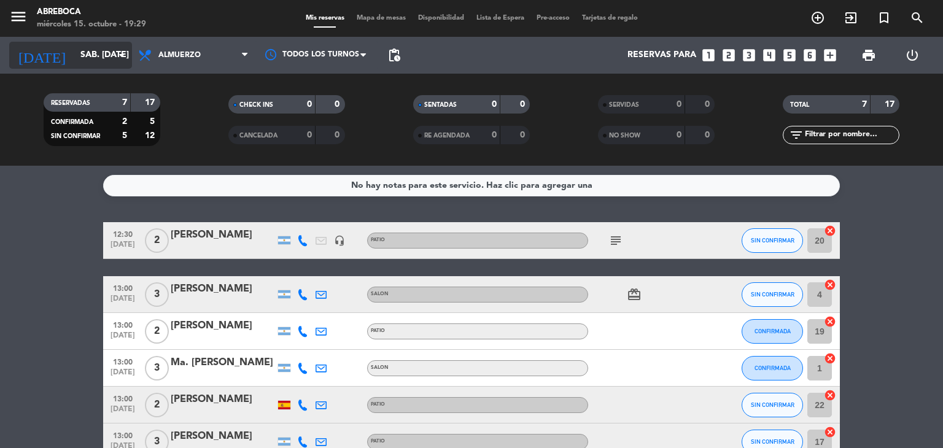
click at [83, 60] on input "sáb. [DATE]" at bounding box center [132, 55] width 117 height 22
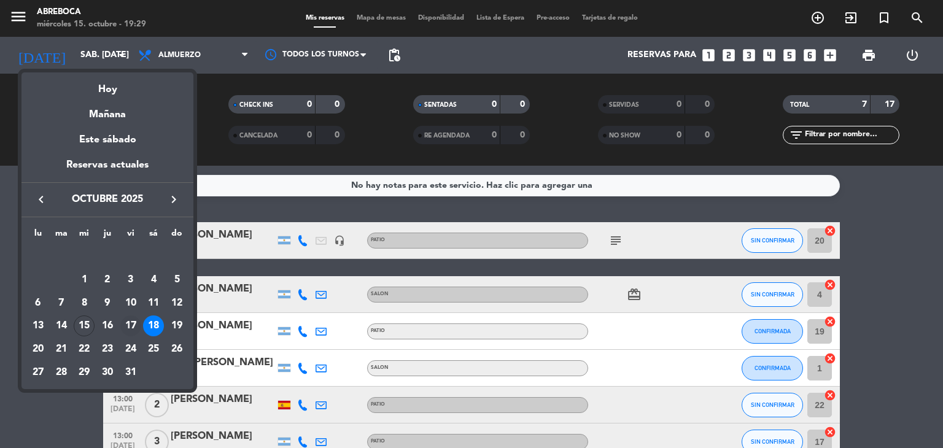
click at [133, 319] on div "17" at bounding box center [130, 326] width 21 height 21
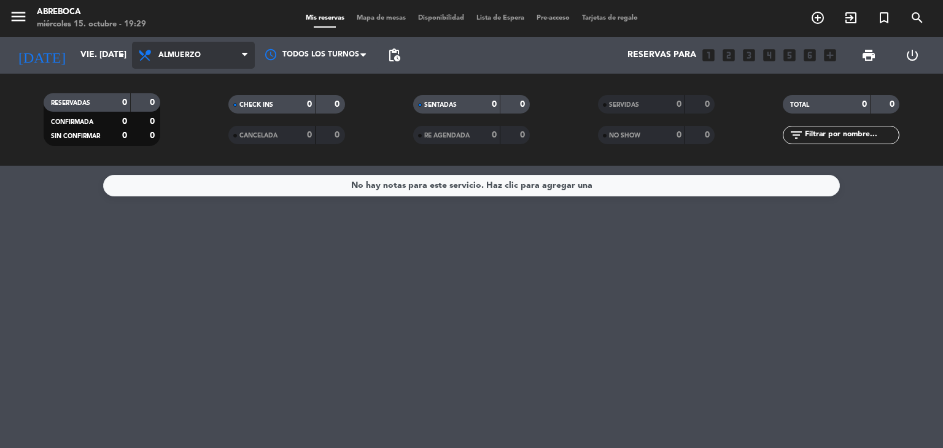
click at [182, 58] on span "Almuerzo" at bounding box center [179, 55] width 42 height 9
click at [179, 138] on div "menu ABREBOCA miércoles 15. octubre - 19:29 Mis reservas Mapa de mesas Disponib…" at bounding box center [471, 83] width 943 height 166
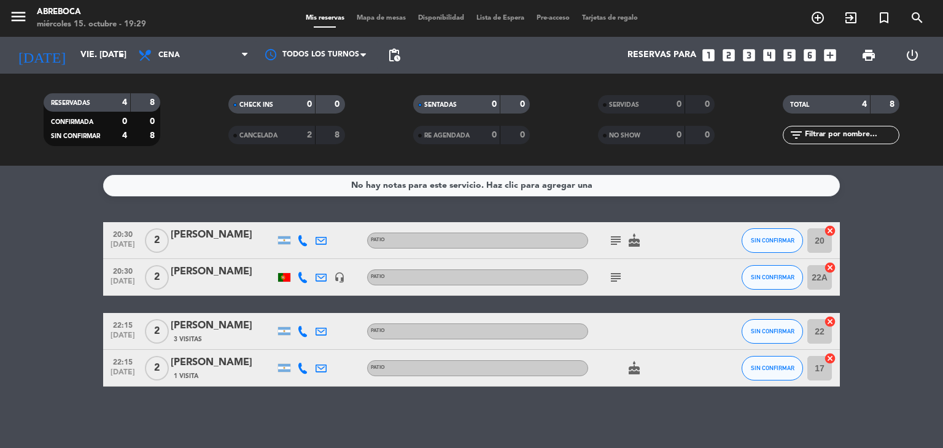
click at [248, 273] on div "[PERSON_NAME]" at bounding box center [223, 272] width 104 height 16
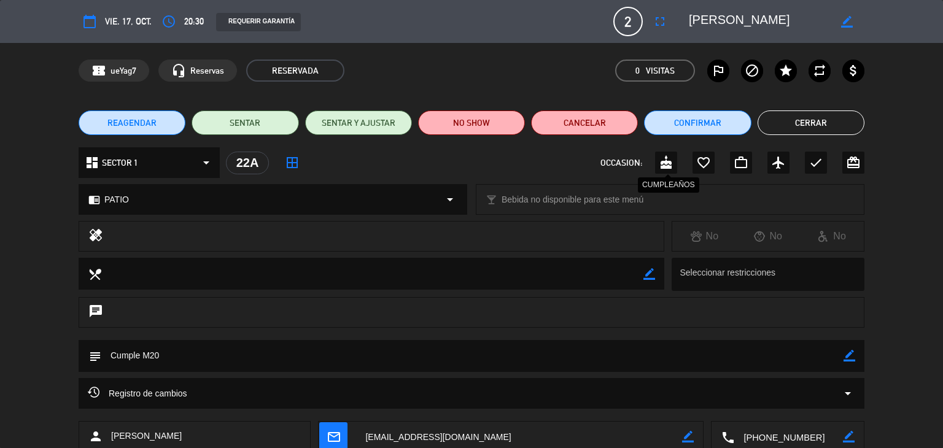
click at [672, 163] on icon "cake" at bounding box center [666, 162] width 15 height 15
click at [809, 124] on button "Cerrar" at bounding box center [811, 123] width 107 height 25
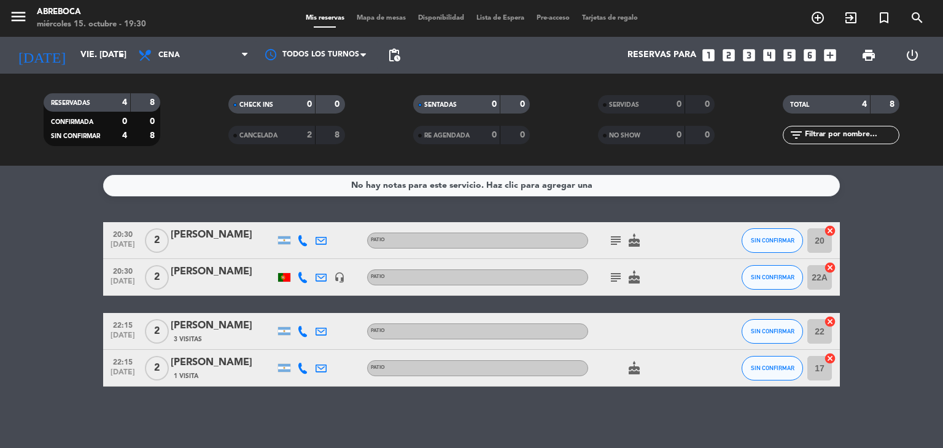
click at [613, 248] on div "subject cake" at bounding box center [643, 240] width 111 height 36
click at [616, 239] on icon "subject" at bounding box center [616, 240] width 15 height 15
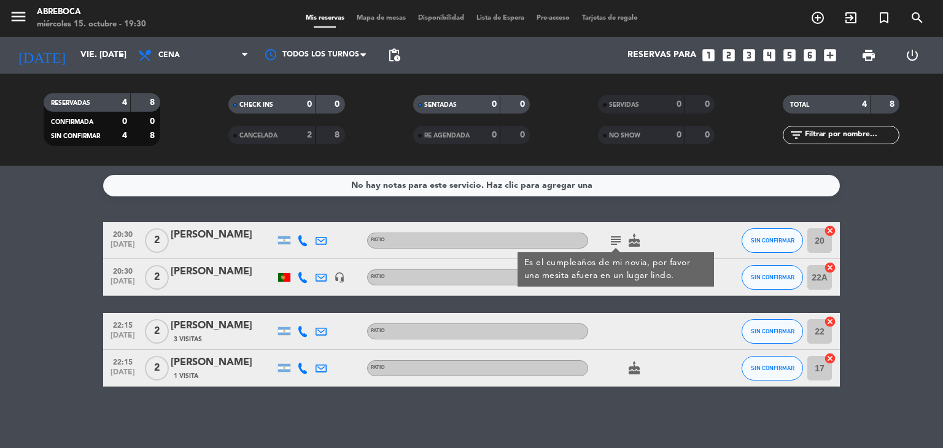
click at [616, 239] on icon "subject" at bounding box center [616, 240] width 15 height 15
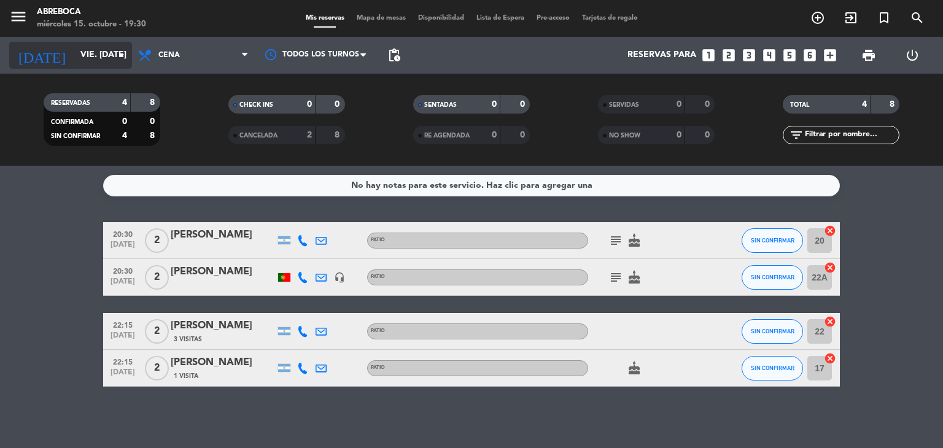
click at [74, 60] on input "vie. [DATE]" at bounding box center [132, 55] width 117 height 22
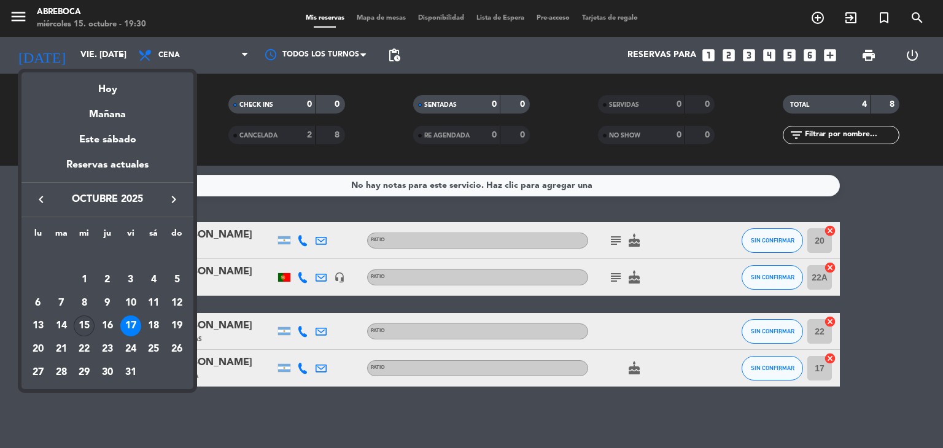
click at [88, 325] on div "15" at bounding box center [84, 326] width 21 height 21
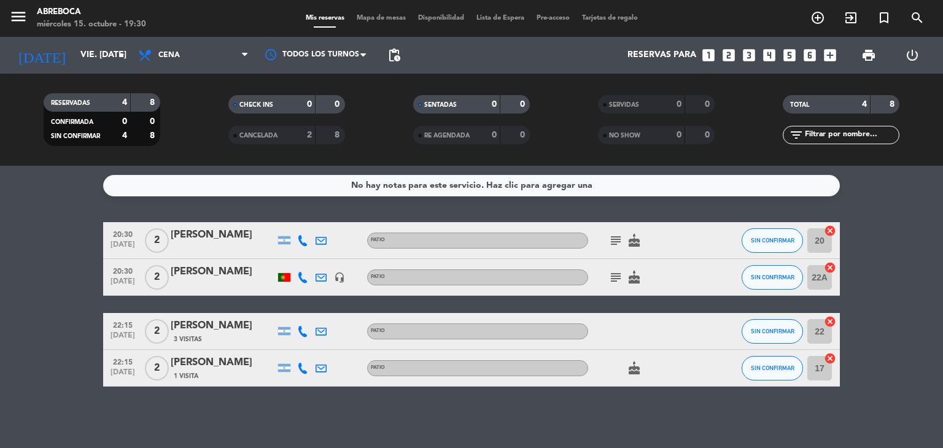
type input "mié. [DATE]"
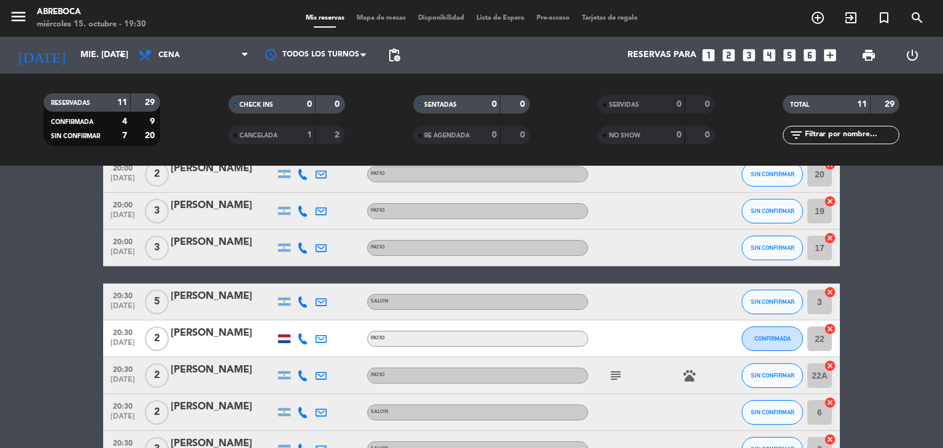
scroll to position [70, 0]
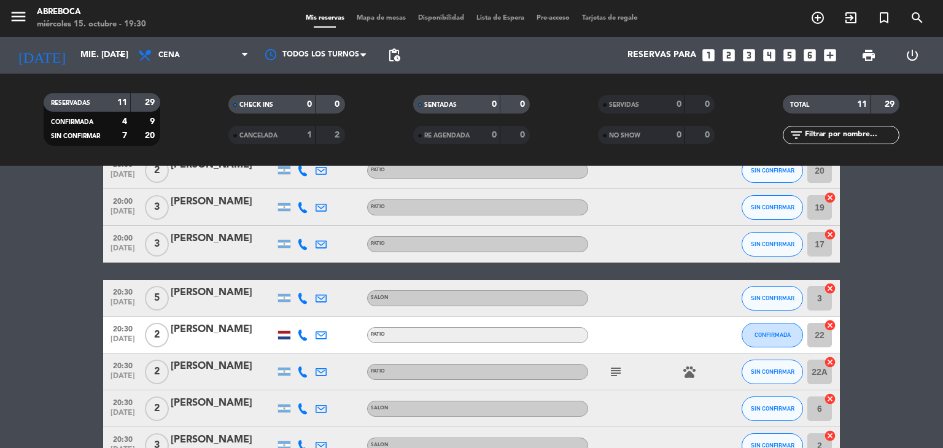
click at [191, 367] on div "[PERSON_NAME]" at bounding box center [223, 367] width 104 height 16
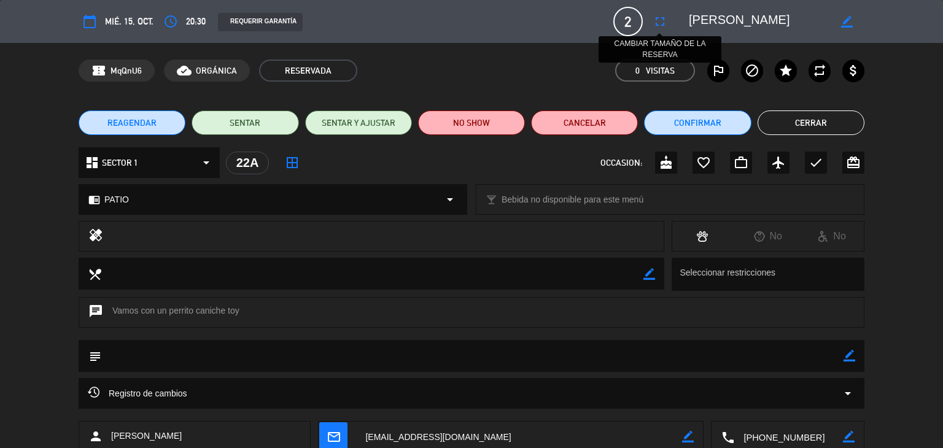
click at [662, 21] on icon "fullscreen" at bounding box center [660, 21] width 15 height 15
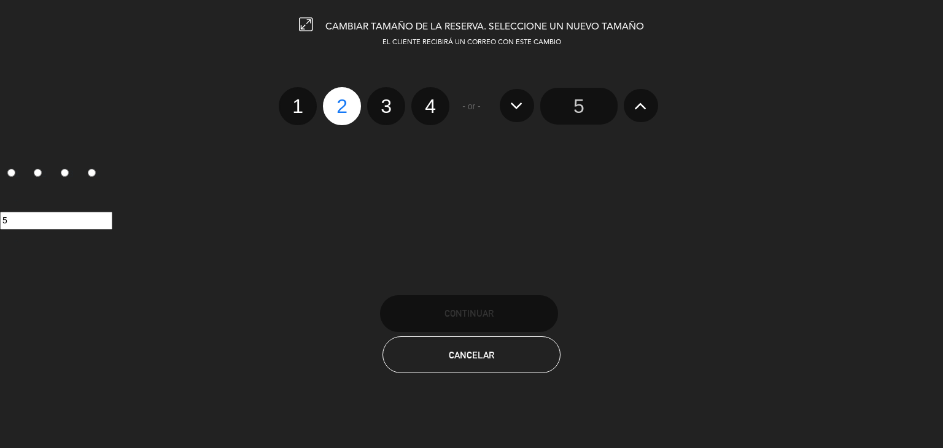
click at [386, 109] on label "3" at bounding box center [386, 106] width 38 height 38
click at [386, 99] on input "3" at bounding box center [385, 95] width 8 height 8
radio input "true"
radio input "false"
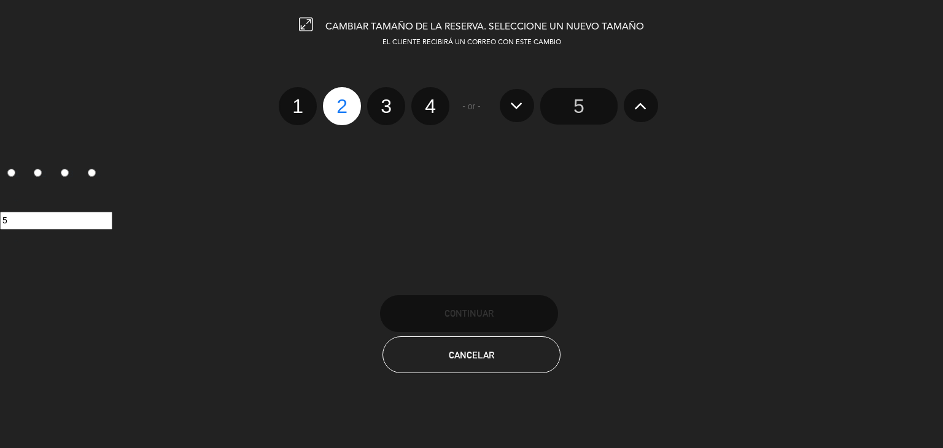
radio input "false"
radio input "true"
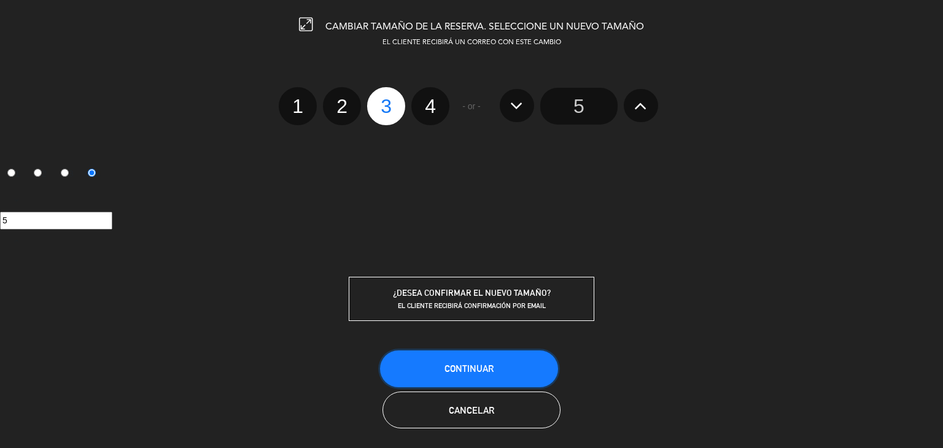
click at [458, 365] on span "Continuar" at bounding box center [469, 369] width 49 height 10
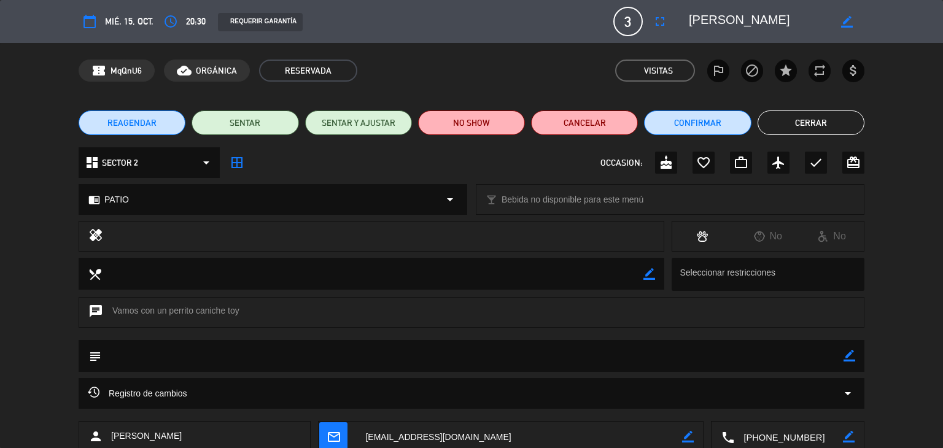
click at [829, 125] on button "Cerrar" at bounding box center [811, 123] width 107 height 25
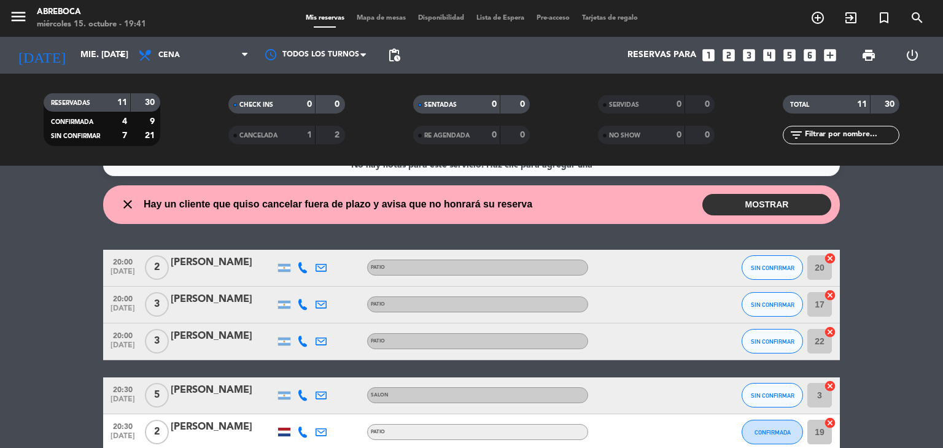
scroll to position [0, 0]
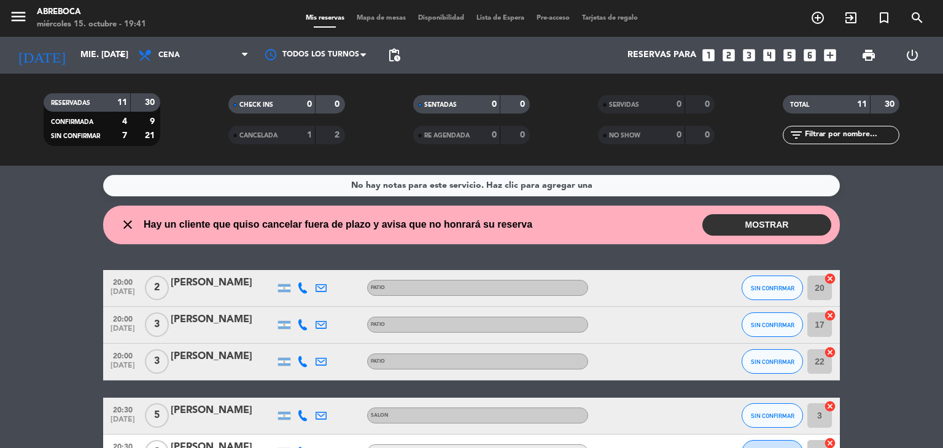
click at [742, 212] on div "close Hay un cliente que quiso cancelar fuera de plazo y avisa que no honrará s…" at bounding box center [471, 225] width 737 height 39
click at [739, 223] on button "MOSTRAR" at bounding box center [766, 224] width 129 height 21
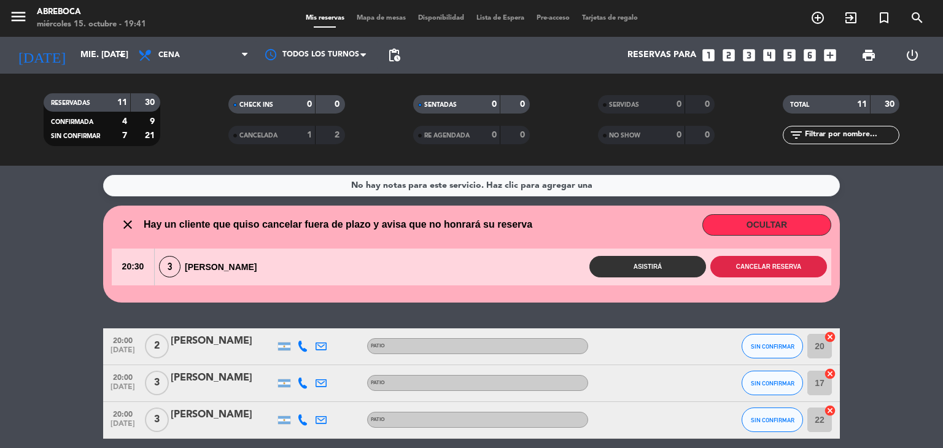
click at [750, 263] on button "Cancelar reserva" at bounding box center [768, 266] width 117 height 21
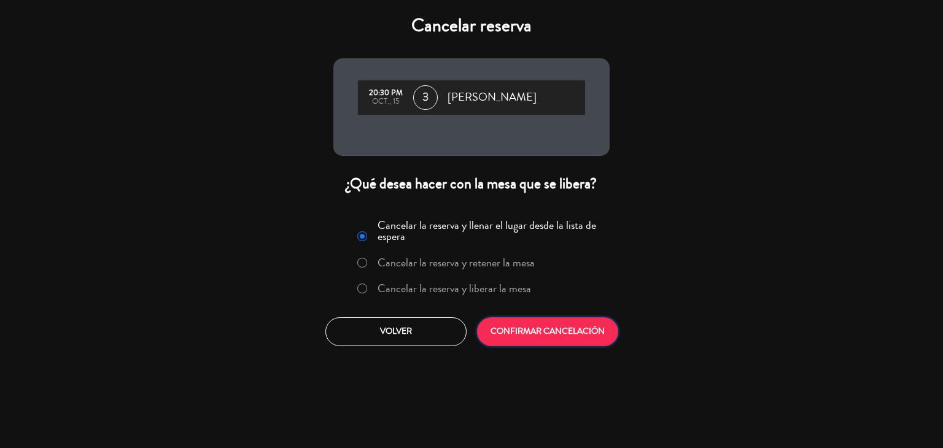
click at [591, 324] on button "CONFIRMAR CANCELACIÓN" at bounding box center [547, 331] width 141 height 29
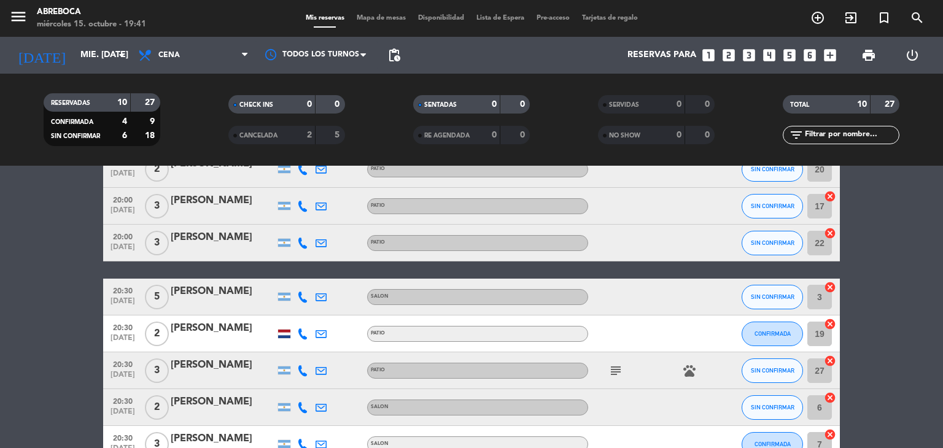
scroll to position [73, 0]
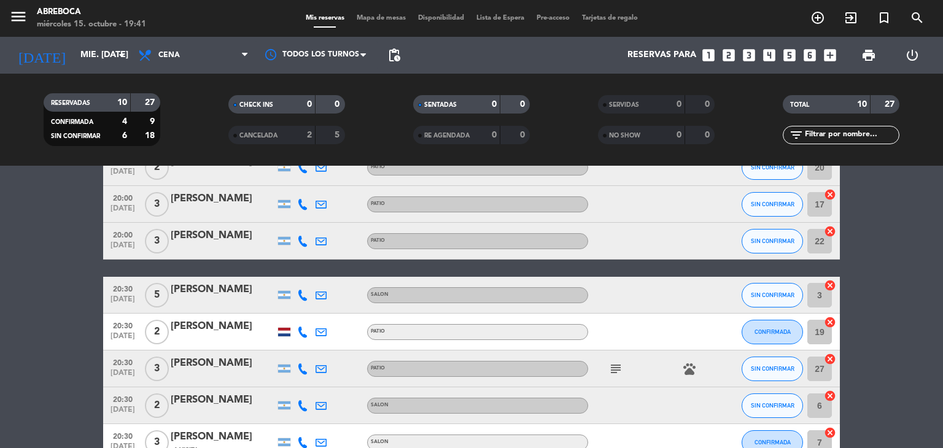
click at [204, 365] on div "[PERSON_NAME]" at bounding box center [223, 364] width 104 height 16
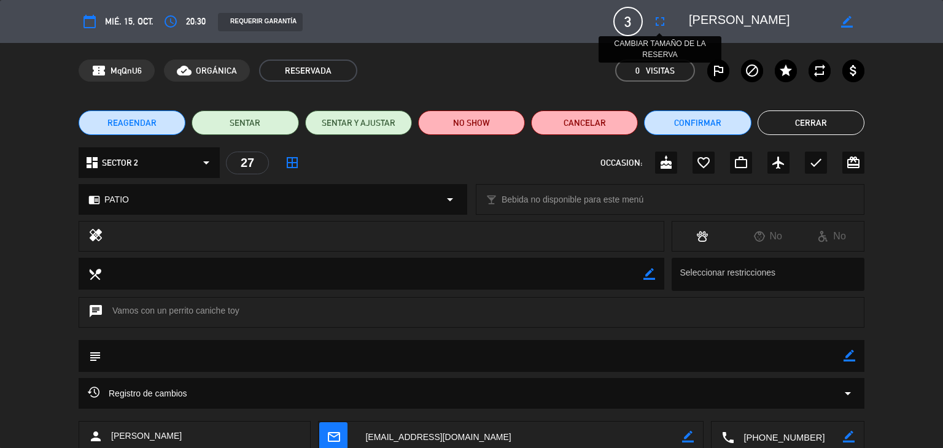
click at [656, 21] on icon "fullscreen" at bounding box center [660, 21] width 15 height 15
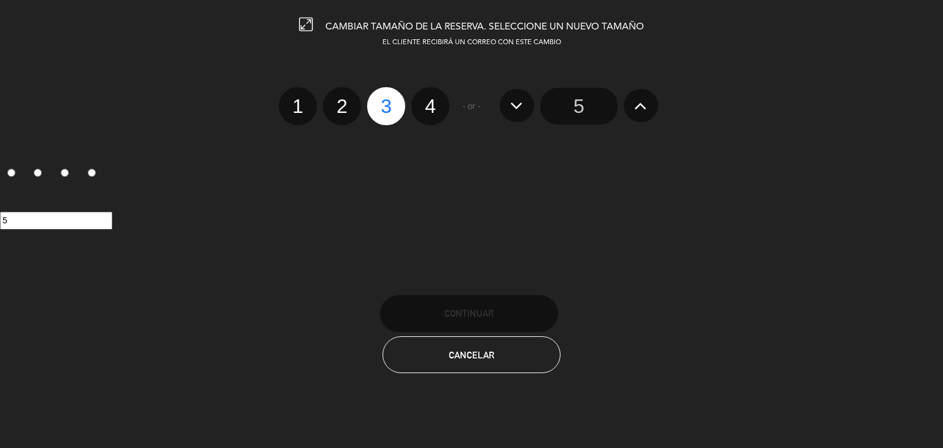
click at [429, 109] on label "4" at bounding box center [430, 106] width 38 height 38
click at [429, 99] on input "4" at bounding box center [429, 95] width 8 height 8
radio input "true"
radio input "false"
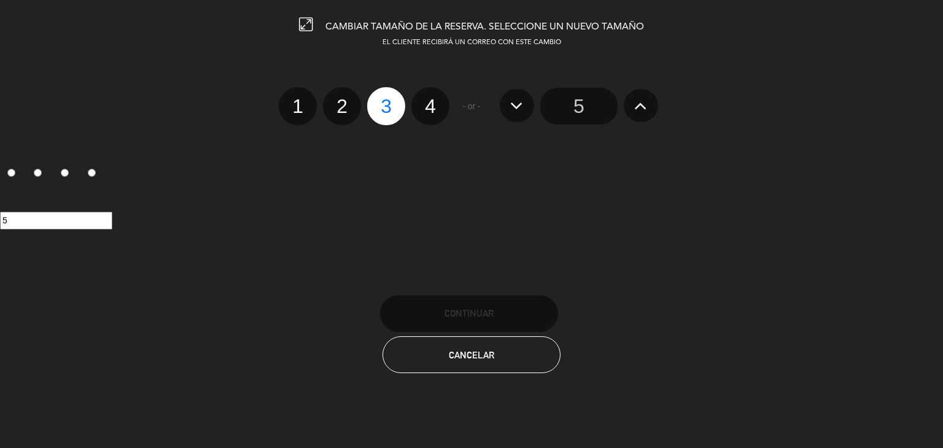
radio input "false"
radio input "true"
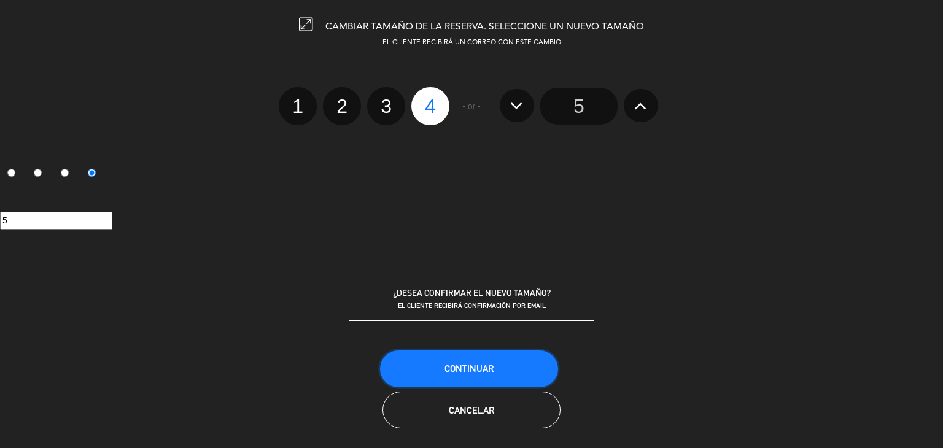
click at [434, 352] on button "Continuar" at bounding box center [469, 369] width 178 height 37
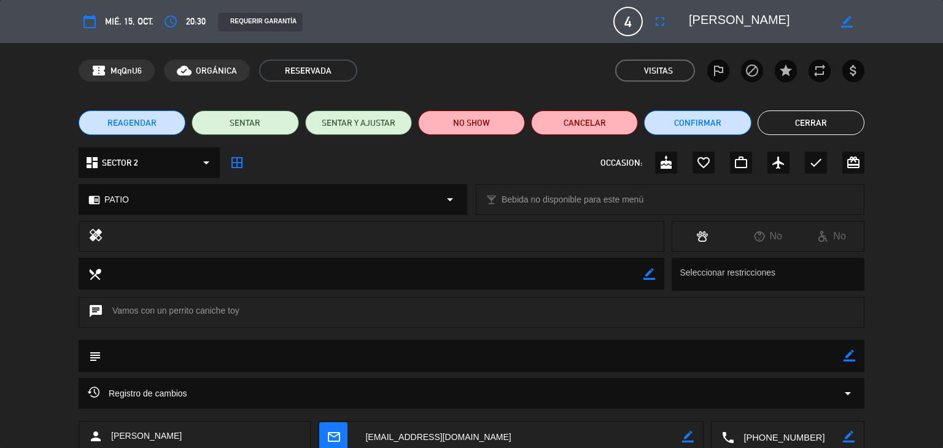
click at [845, 114] on button "Cerrar" at bounding box center [811, 123] width 107 height 25
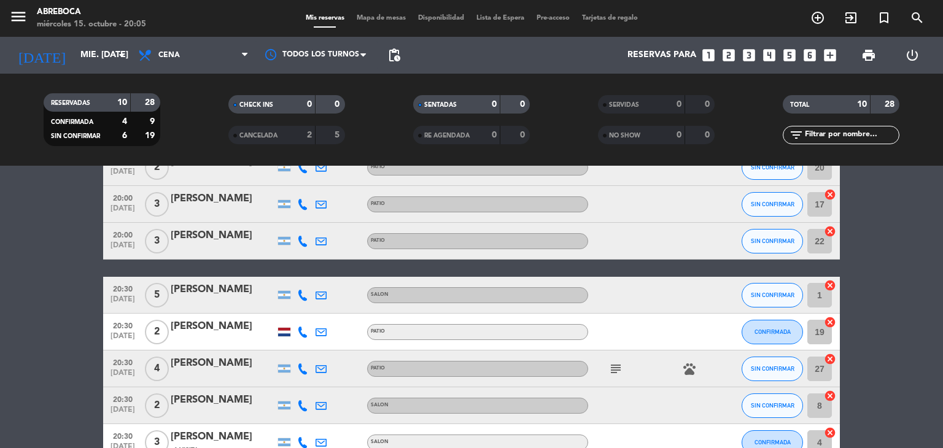
click at [861, 300] on bookings-row "20:00 [DATE] 2 [PERSON_NAME] PATIO SIN CONFIRMAR 20 cancel 20:00 [DATE] 3 [PERS…" at bounding box center [471, 350] width 943 height 403
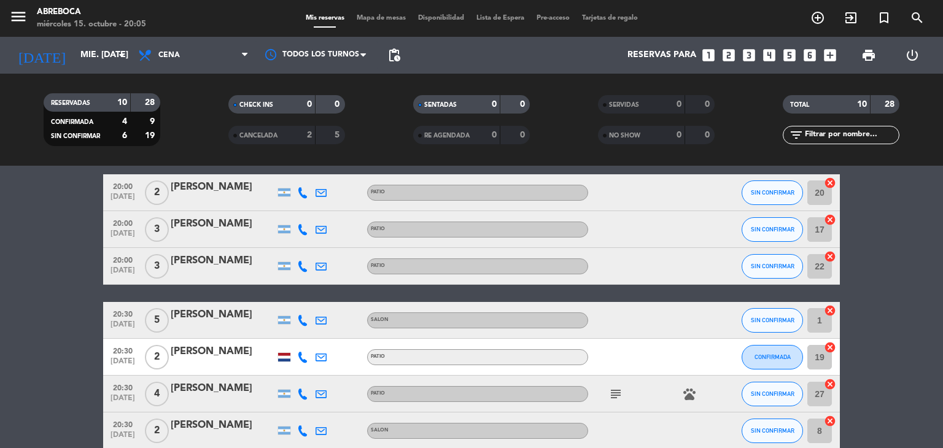
scroll to position [49, 0]
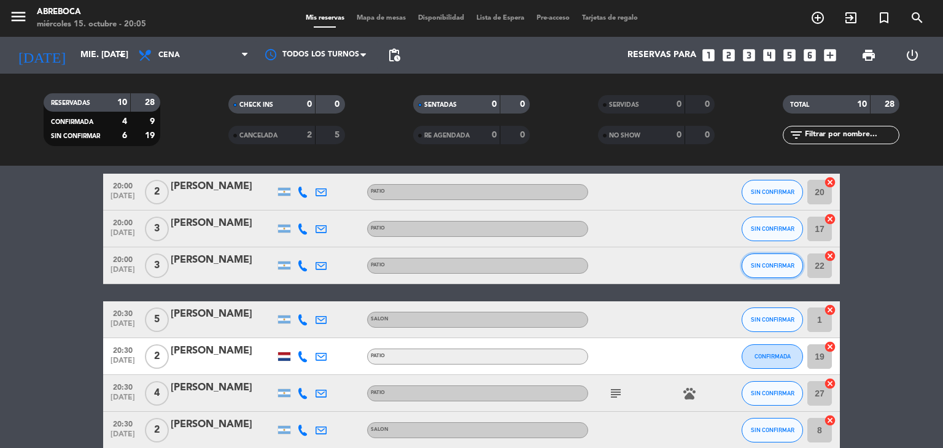
click at [763, 262] on span "SIN CONFIRMAR" at bounding box center [773, 265] width 44 height 7
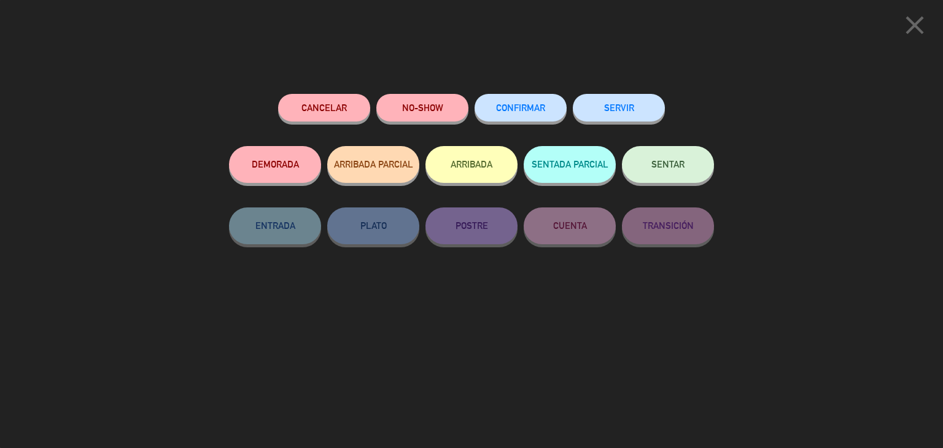
click at [619, 101] on button "SERVIR" at bounding box center [619, 108] width 92 height 28
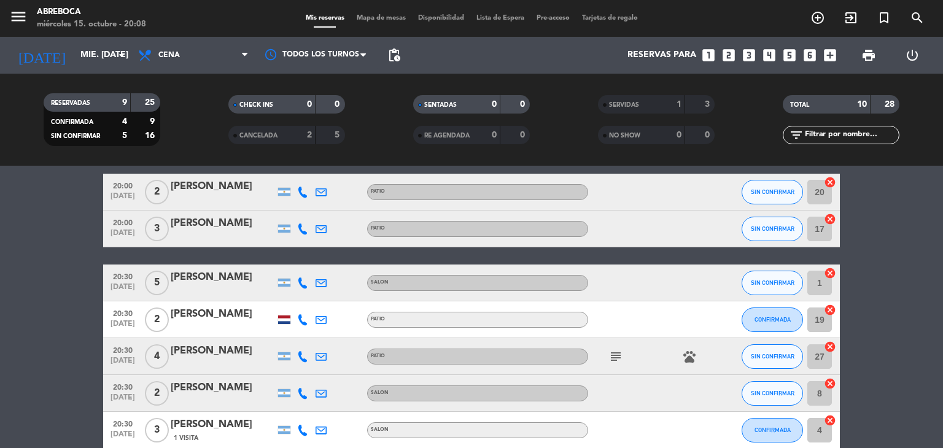
click at [874, 297] on bookings-row "20:00 [DATE] 2 [PERSON_NAME] PATIO SIN CONFIRMAR 20 cancel 20:00 [DATE] 3 [PERS…" at bounding box center [471, 357] width 943 height 366
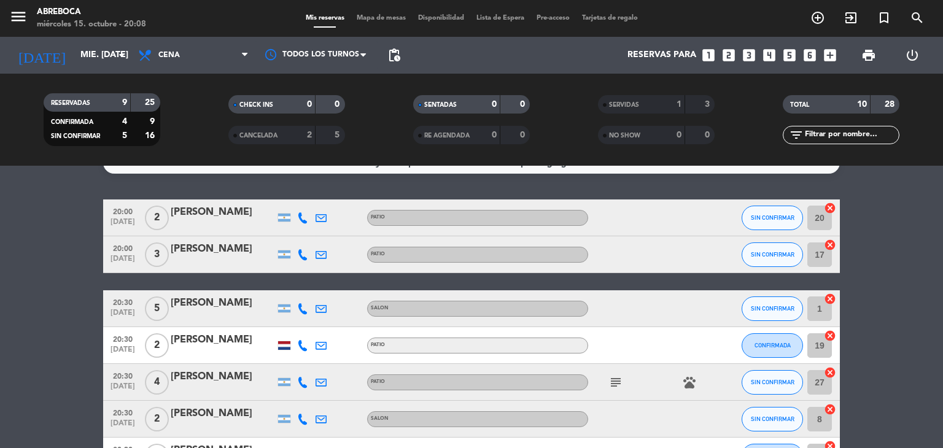
scroll to position [0, 0]
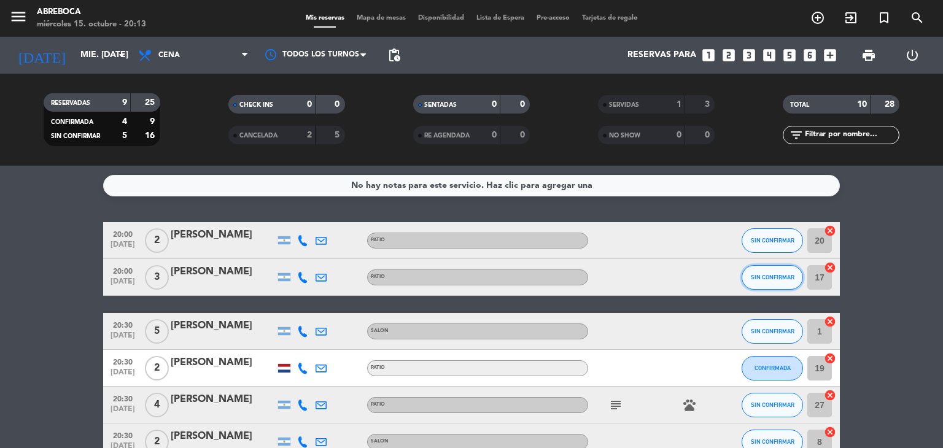
click at [769, 271] on button "SIN CONFIRMAR" at bounding box center [772, 277] width 61 height 25
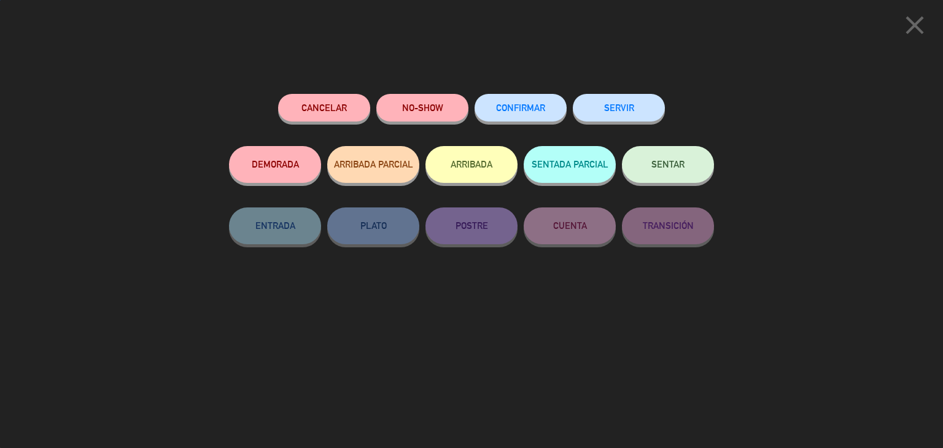
click at [623, 108] on button "SERVIR" at bounding box center [619, 108] width 92 height 28
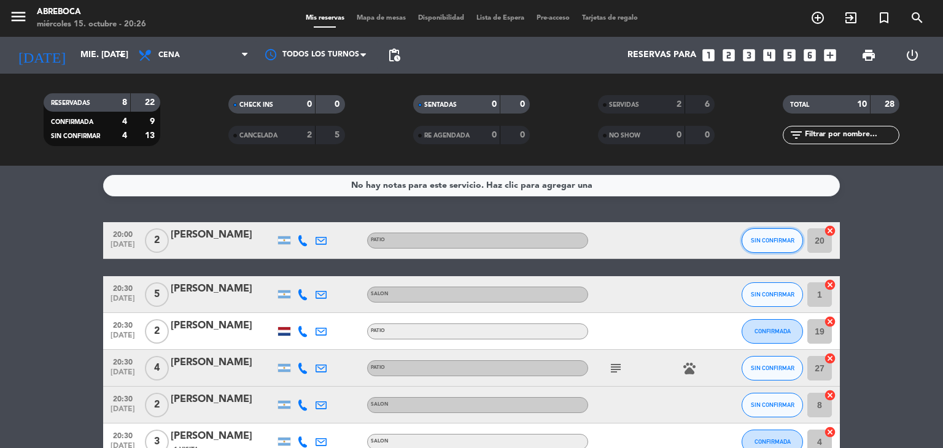
click at [771, 241] on span "SIN CONFIRMAR" at bounding box center [773, 240] width 44 height 7
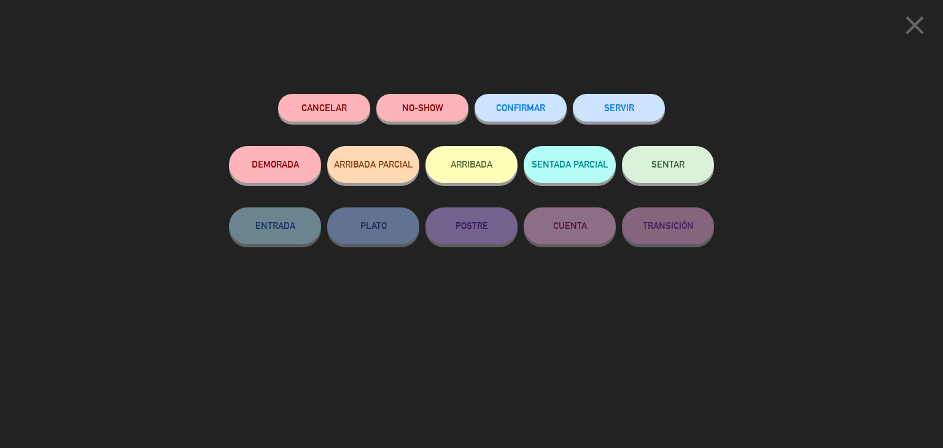
click at [430, 103] on button "NO-SHOW" at bounding box center [422, 108] width 92 height 28
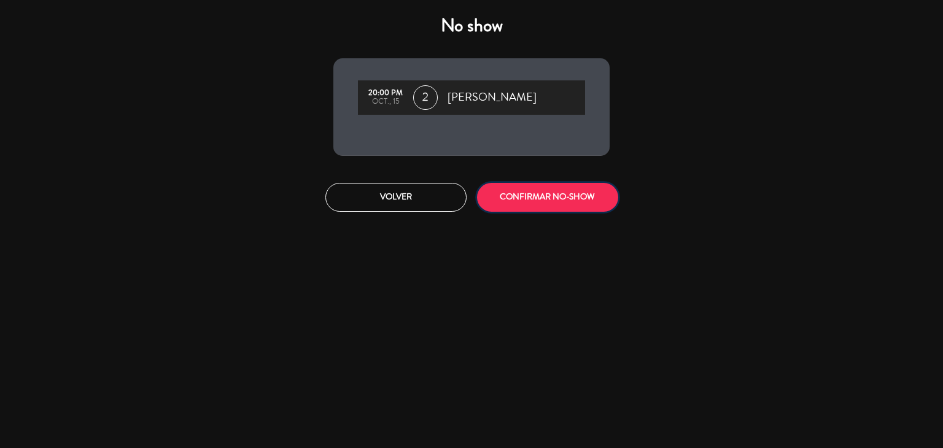
click at [539, 195] on button "CONFIRMAR NO-SHOW" at bounding box center [547, 197] width 141 height 29
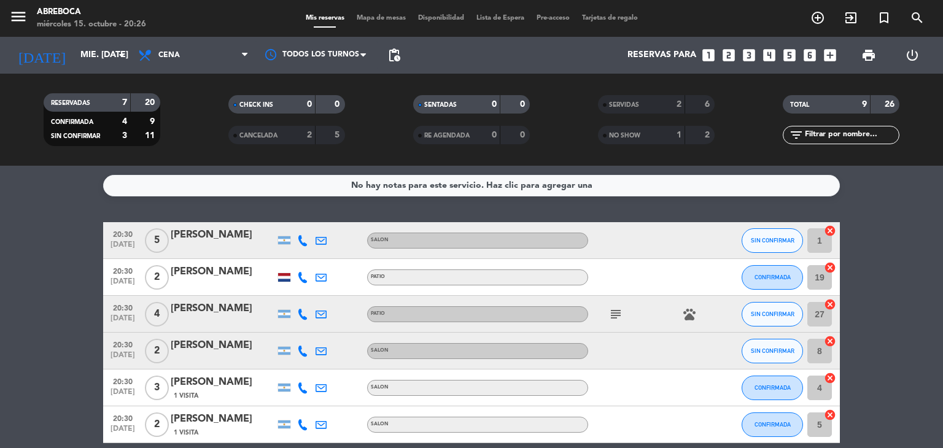
click at [869, 399] on bookings-row "20:30 [DATE] 5 [PERSON_NAME] SALON SIN CONFIRMAR 1 cancel 20:30 [DATE] 2 [PERSO…" at bounding box center [471, 359] width 943 height 275
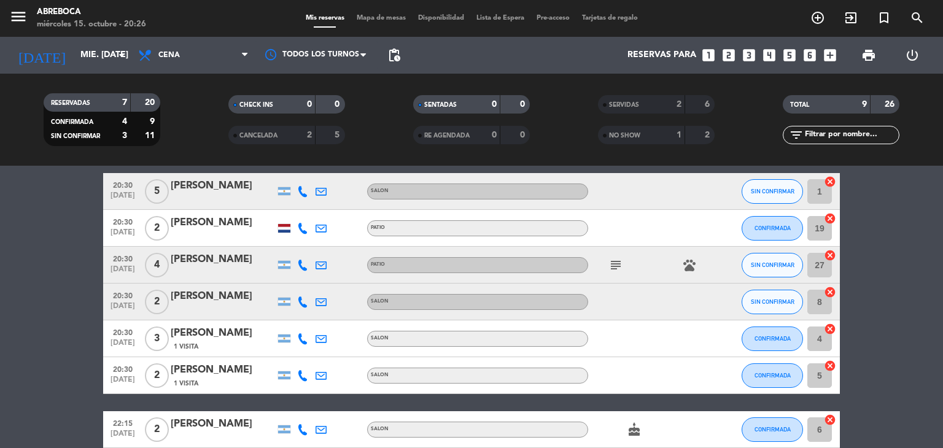
scroll to position [25, 0]
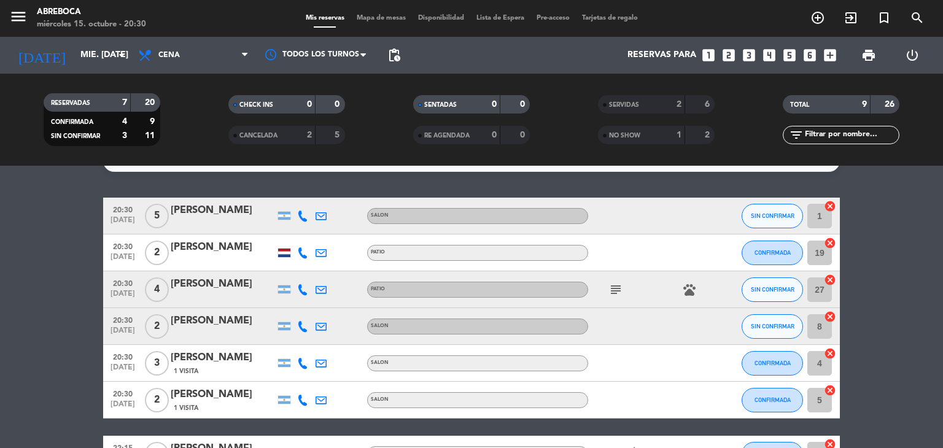
click at [873, 303] on bookings-row "20:30 [DATE] 5 [PERSON_NAME] SALON SIN CONFIRMAR 1 cancel 20:30 [DATE] 2 [PERSO…" at bounding box center [471, 335] width 943 height 275
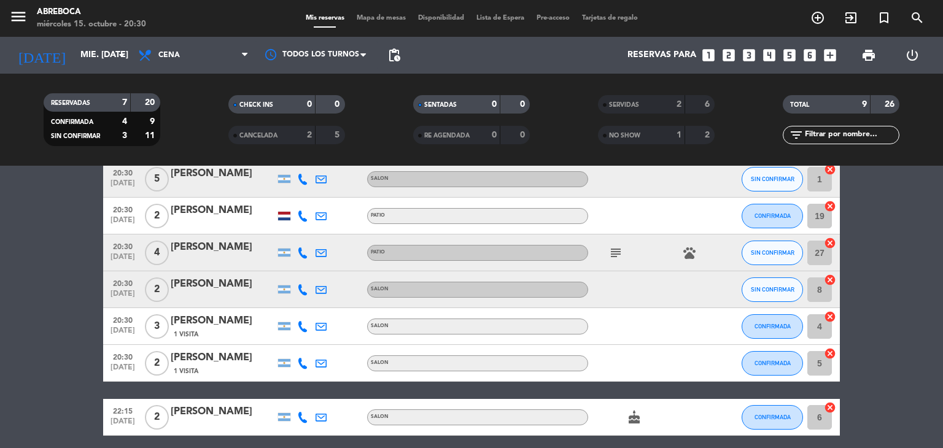
scroll to position [37, 0]
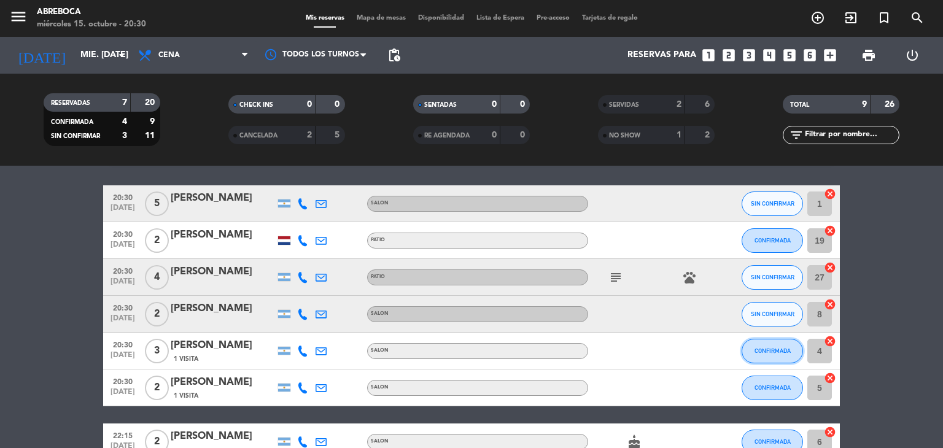
click at [775, 348] on span "CONFIRMADA" at bounding box center [773, 351] width 36 height 7
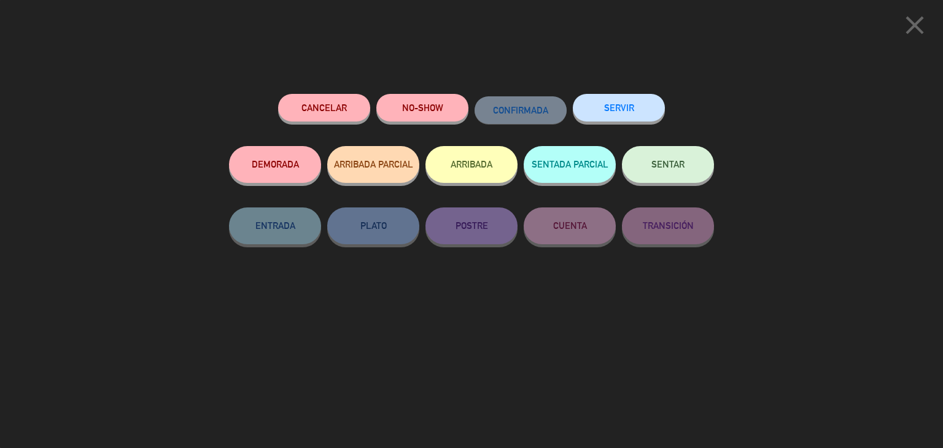
click at [604, 112] on button "SERVIR" at bounding box center [619, 108] width 92 height 28
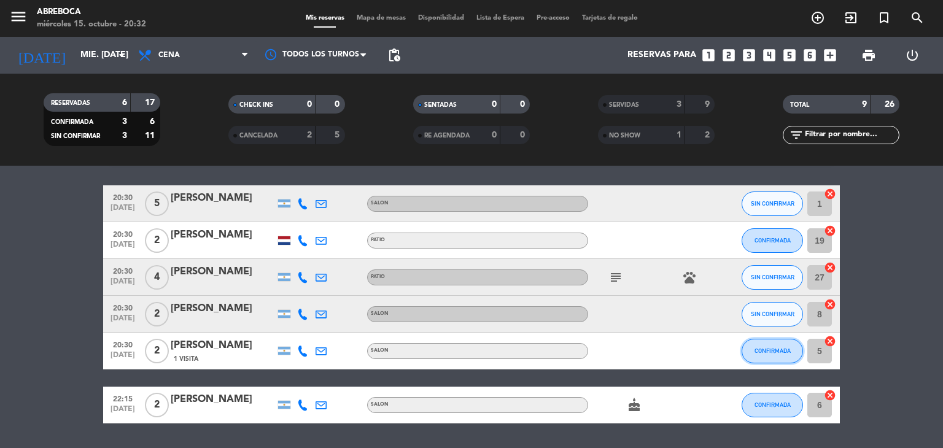
click at [762, 349] on span "CONFIRMADA" at bounding box center [773, 351] width 36 height 7
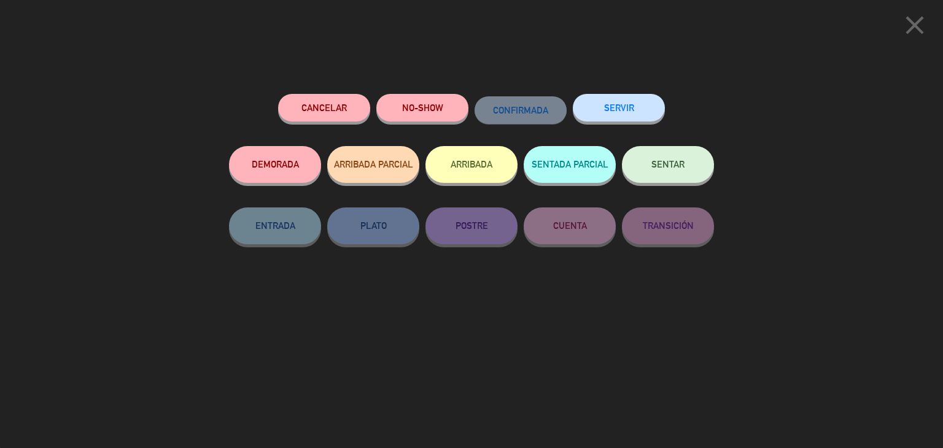
click at [633, 118] on button "SERVIR" at bounding box center [619, 108] width 92 height 28
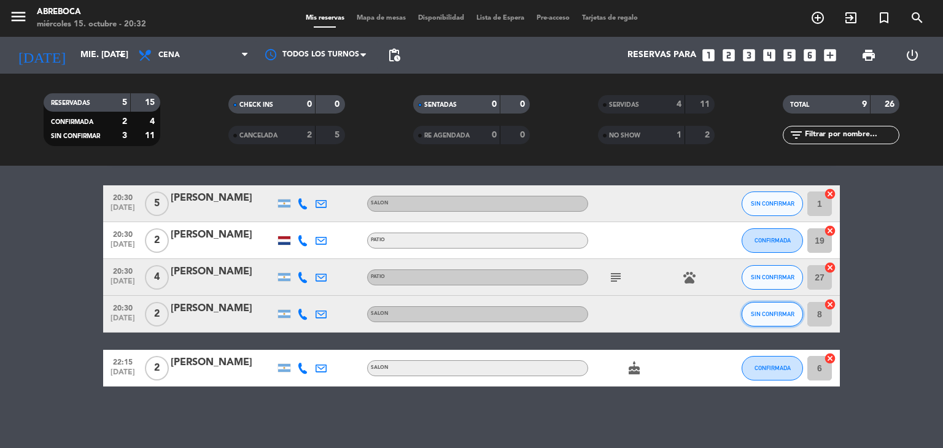
click at [775, 320] on button "SIN CONFIRMAR" at bounding box center [772, 314] width 61 height 25
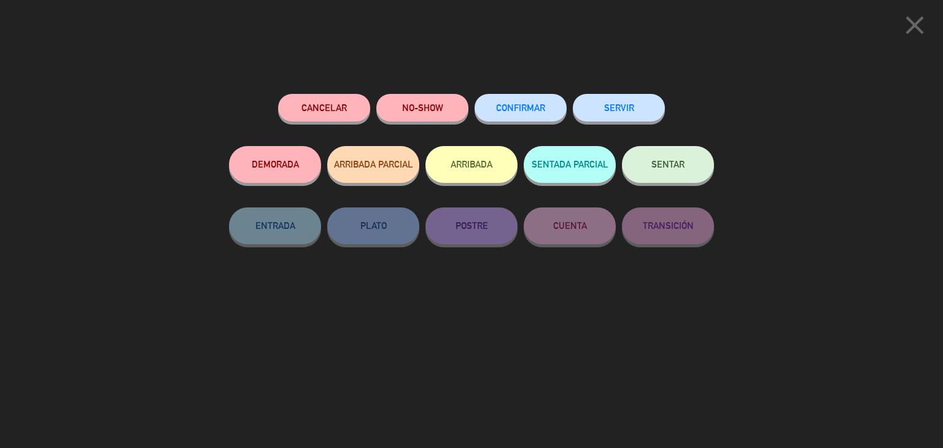
click at [629, 115] on button "SERVIR" at bounding box center [619, 108] width 92 height 28
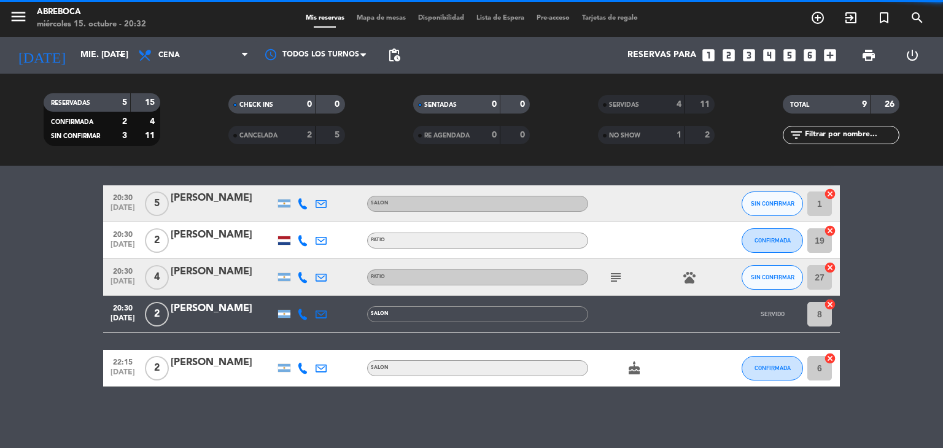
scroll to position [0, 0]
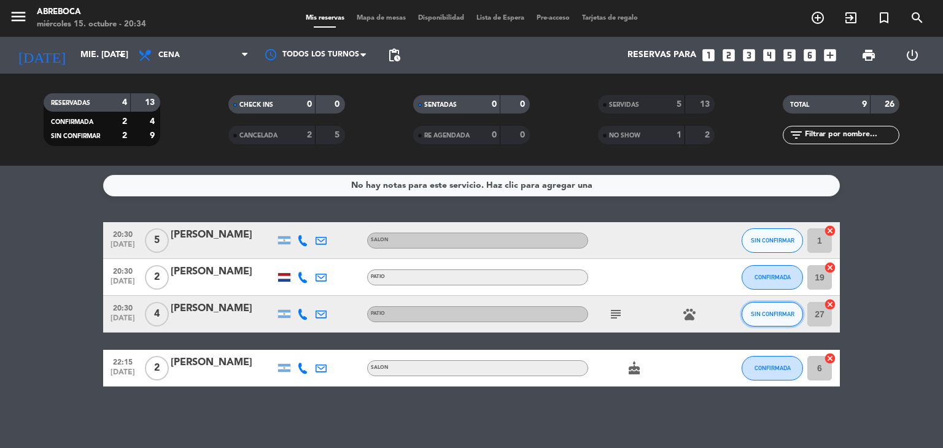
click at [769, 316] on span "SIN CONFIRMAR" at bounding box center [773, 314] width 44 height 7
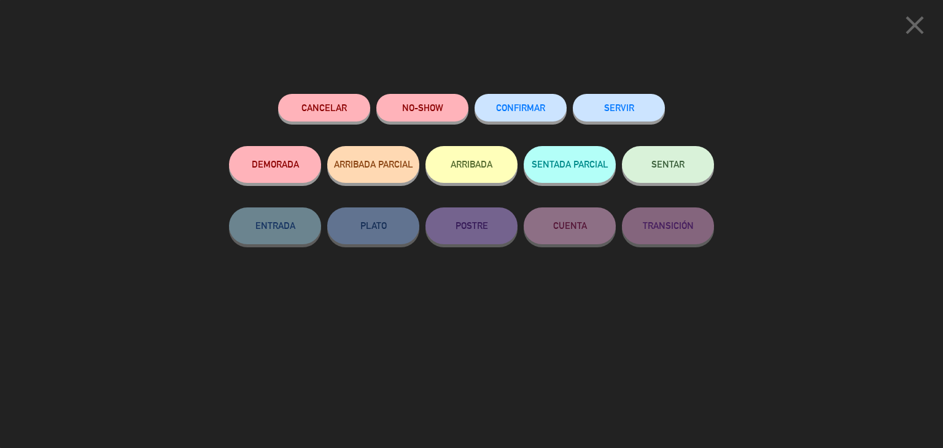
click at [608, 96] on button "SERVIR" at bounding box center [619, 108] width 92 height 28
